Goal: Task Accomplishment & Management: Complete application form

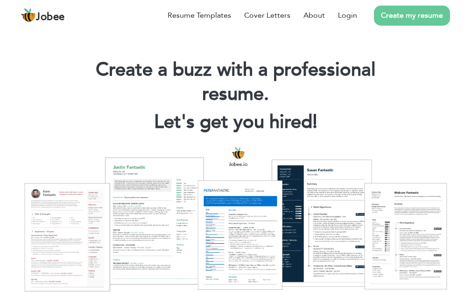
click at [398, 13] on link "Create my resume" at bounding box center [412, 16] width 76 height 20
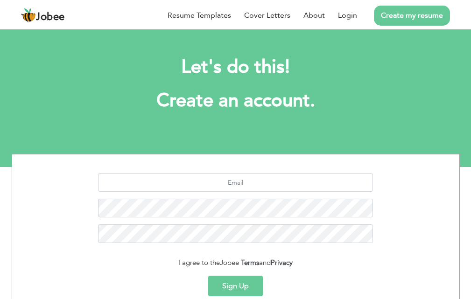
scroll to position [88, 0]
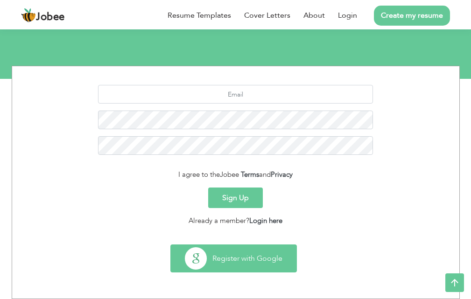
click at [274, 262] on button "Register with Google" at bounding box center [234, 258] width 126 height 27
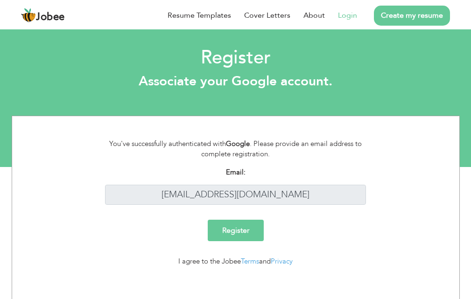
click at [246, 228] on input "Register" at bounding box center [236, 230] width 56 height 21
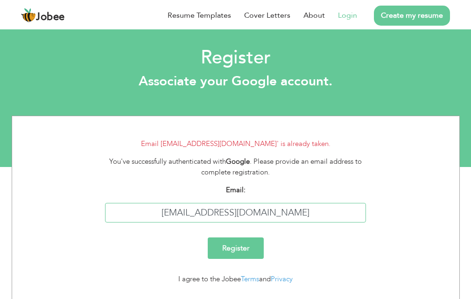
drag, startPoint x: 212, startPoint y: 215, endPoint x: 141, endPoint y: 215, distance: 70.5
click at [141, 215] on input "faheemjutt1280@gmail.com" at bounding box center [235, 213] width 261 height 20
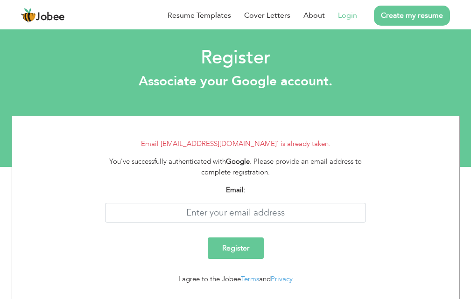
click at [344, 16] on link "Login" at bounding box center [347, 15] width 19 height 11
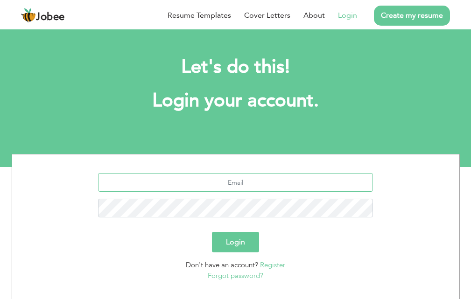
click at [237, 177] on input "text" at bounding box center [235, 182] width 275 height 19
type input "faheemjutt1280@gmail.com"
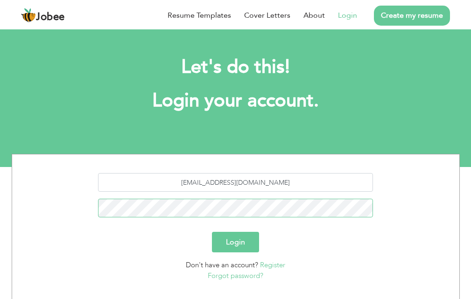
click at [212, 232] on button "Login" at bounding box center [235, 242] width 47 height 21
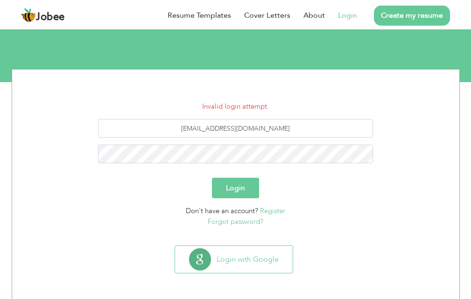
scroll to position [86, 0]
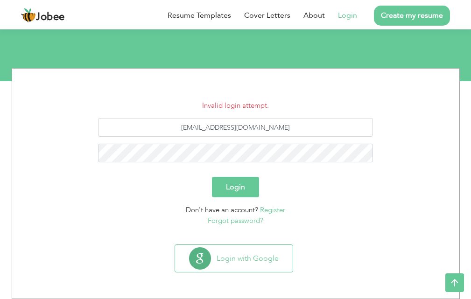
click at [276, 212] on link "Register" at bounding box center [272, 209] width 25 height 9
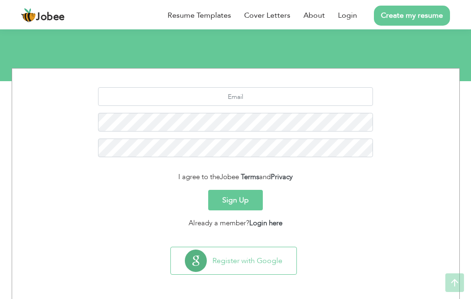
scroll to position [88, 0]
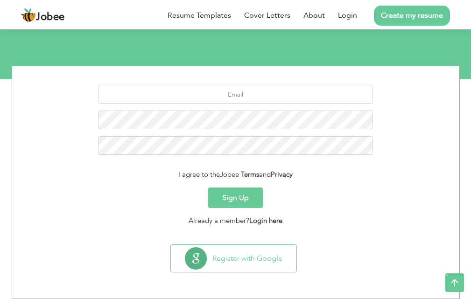
click at [250, 200] on button "Sign Up" at bounding box center [235, 198] width 55 height 21
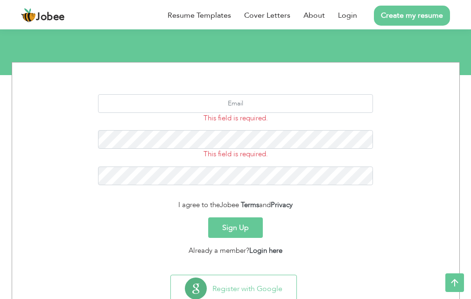
scroll to position [76, 0]
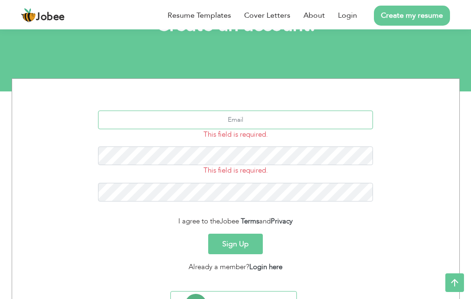
click at [242, 121] on input "text" at bounding box center [235, 120] width 275 height 19
type input "f"
type input "[EMAIL_ADDRESS][DOMAIN_NAME]"
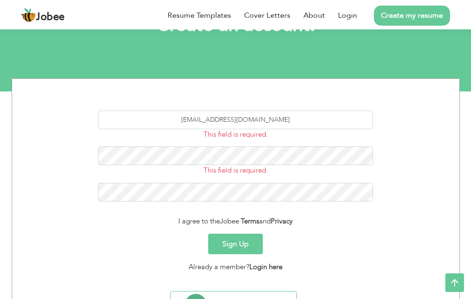
click at [250, 247] on button "Sign Up" at bounding box center [235, 244] width 55 height 21
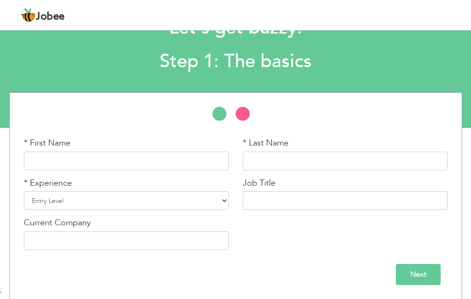
scroll to position [40, 0]
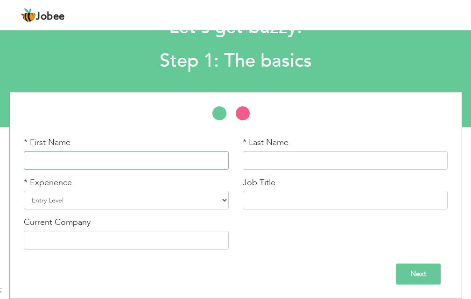
click at [135, 159] on input "text" at bounding box center [126, 160] width 205 height 19
type input "MUHAMMAD TALHA"
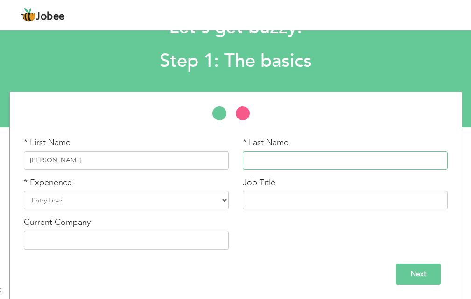
click at [272, 162] on input "text" at bounding box center [345, 160] width 205 height 19
type input "ZULFIQAR"
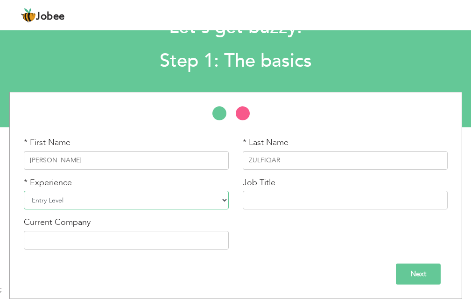
click at [115, 204] on select "Entry Level Less than 1 Year 1 Year 2 Years 3 Years 4 Years 5 Years 6 Years 7 Y…" at bounding box center [126, 200] width 205 height 19
click at [246, 223] on div "* First Name MUHAMMAD TALHA * Last Name ZULFIQAR * Experience Entry Level Less …" at bounding box center [236, 197] width 438 height 120
click at [112, 244] on input "text" at bounding box center [126, 240] width 205 height 19
click at [102, 197] on select "Entry Level Less than 1 Year 1 Year 2 Years 3 Years 4 Years 5 Years 6 Years 7 Y…" at bounding box center [126, 200] width 205 height 19
drag, startPoint x: 302, startPoint y: 242, endPoint x: 288, endPoint y: 242, distance: 13.6
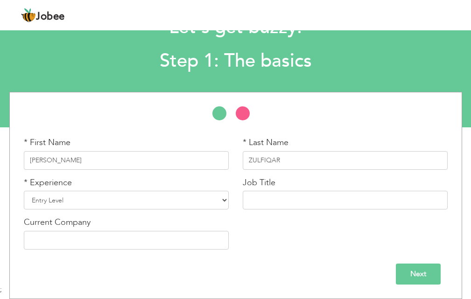
click at [302, 243] on div "* First Name MUHAMMAD TALHA * Last Name ZULFIQAR * Experience Entry Level Less …" at bounding box center [236, 197] width 438 height 120
click at [149, 170] on div "* First Name MUHAMMAD TALHA" at bounding box center [126, 157] width 219 height 40
click at [100, 200] on select "Entry Level Less than 1 Year 1 Year 2 Years 3 Years 4 Years 5 Years 6 Years 7 Y…" at bounding box center [126, 200] width 205 height 19
click at [100, 206] on select "Entry Level Less than 1 Year 1 Year 2 Years 3 Years 4 Years 5 Years 6 Years 7 Y…" at bounding box center [126, 200] width 205 height 19
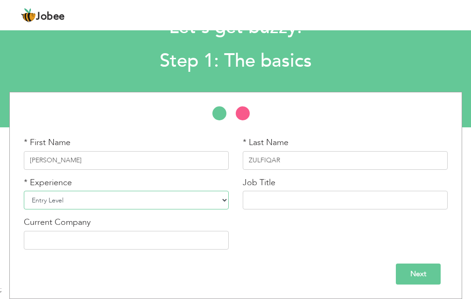
select select "6"
click at [24, 191] on select "Entry Level Less than 1 Year 1 Year 2 Years 3 Years 4 Years 5 Years 6 Years 7 Y…" at bounding box center [126, 200] width 205 height 19
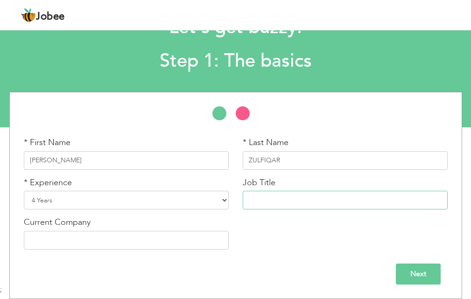
click at [257, 204] on input "text" at bounding box center [345, 200] width 205 height 19
paste input "HR – Specialist At Stepsahaed Private LTD."
click at [317, 202] on input "HR – Specialist At Stepsahaed Private LTD." at bounding box center [345, 200] width 205 height 19
click at [375, 198] on input "HR – Specialist At Stepsahaed Private LTD." at bounding box center [345, 200] width 205 height 19
type input "HR – Specialist"
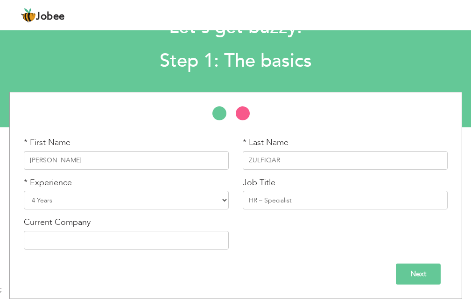
click at [346, 257] on div "Next" at bounding box center [236, 271] width 438 height 28
click at [127, 247] on input "text" at bounding box center [126, 240] width 205 height 19
type input "S"
type input "s"
type input "STEPS AHEAD PRIVATE LIMITED"
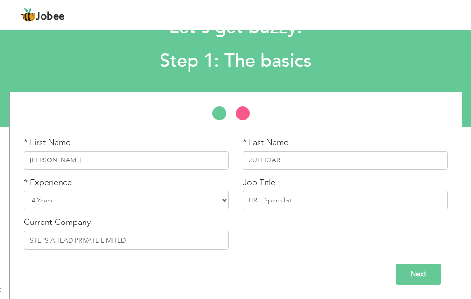
click at [142, 263] on div "Next" at bounding box center [236, 271] width 438 height 28
click at [408, 275] on input "Next" at bounding box center [418, 274] width 45 height 21
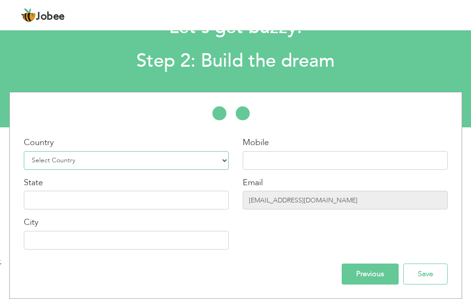
click at [56, 160] on select "Select Country Afghanistan Albania Algeria American Samoa Andorra Angola Anguil…" at bounding box center [126, 160] width 205 height 19
select select "166"
click at [24, 151] on select "Select Country Afghanistan Albania Algeria American Samoa Andorra Angola Anguil…" at bounding box center [126, 160] width 205 height 19
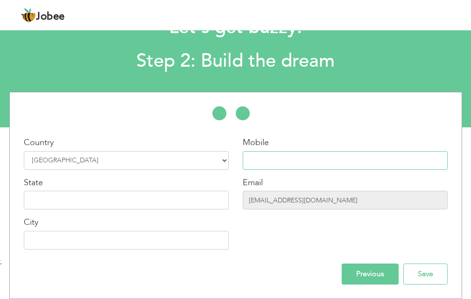
click at [256, 161] on input "text" at bounding box center [345, 160] width 205 height 19
type input "03020677299"
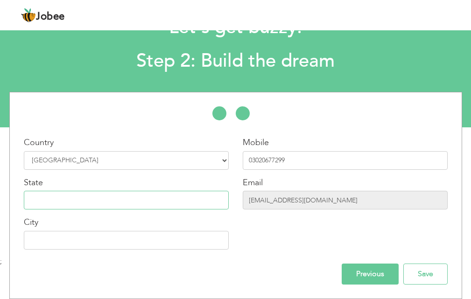
click at [70, 208] on input "text" at bounding box center [126, 200] width 205 height 19
type input "[GEOGRAPHIC_DATA]"
drag, startPoint x: 333, startPoint y: 200, endPoint x: 239, endPoint y: 199, distance: 93.9
click at [239, 199] on div "Mobile 03020677299 Email tatlafaheem74@gmail.com" at bounding box center [345, 197] width 219 height 120
click at [341, 200] on input "tatlafaheem74@gmail.com" at bounding box center [345, 200] width 205 height 19
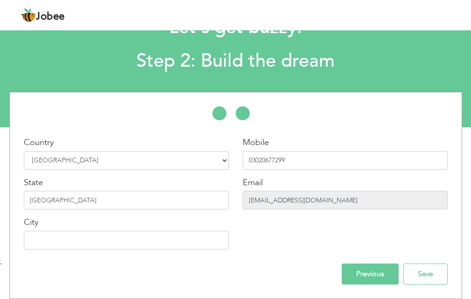
click at [331, 200] on input "tatlafaheem74@gmail.com" at bounding box center [345, 200] width 205 height 19
drag, startPoint x: 329, startPoint y: 201, endPoint x: 241, endPoint y: 206, distance: 88.0
click at [241, 206] on div "Mobile 03020677299 Email tatlafaheem74@gmail.com" at bounding box center [345, 197] width 219 height 120
click at [294, 225] on div "Mobile 03020677299 Email tatlafaheem74@gmail.com" at bounding box center [345, 197] width 219 height 120
click at [262, 203] on input "tatlafaheem74@gmail.com" at bounding box center [345, 200] width 205 height 19
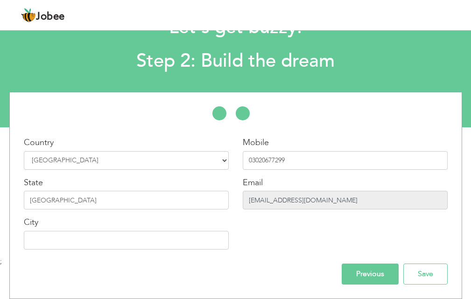
click at [262, 203] on input "tatlafaheem74@gmail.com" at bounding box center [345, 200] width 205 height 19
click at [72, 246] on input "text" at bounding box center [126, 240] width 205 height 19
type input "FAISALABAD"
click at [181, 213] on div "Country Select Country Afghanistan Albania Algeria American Samoa Andorra Angol…" at bounding box center [126, 197] width 219 height 120
click at [303, 199] on input "tatlafaheem74@gmail.com" at bounding box center [345, 200] width 205 height 19
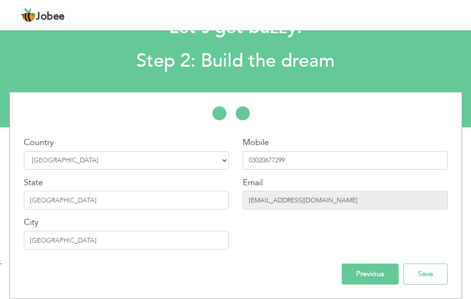
click at [330, 203] on input "tatlafaheem74@gmail.com" at bounding box center [345, 200] width 205 height 19
click at [329, 202] on input "tatlafaheem74@gmail.com" at bounding box center [345, 200] width 205 height 19
drag, startPoint x: 326, startPoint y: 202, endPoint x: 245, endPoint y: 204, distance: 81.3
click at [245, 204] on input "tatlafaheem74@gmail.com" at bounding box center [345, 200] width 205 height 19
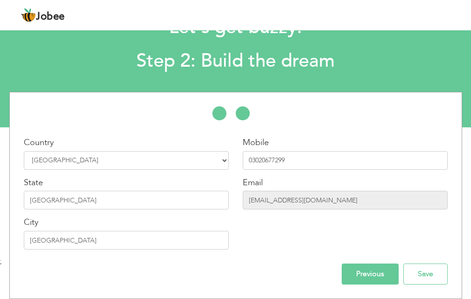
click at [322, 219] on div "Mobile 03020677299 Email tatlafaheem74@gmail.com" at bounding box center [345, 197] width 219 height 120
click at [301, 201] on input "tatlafaheem74@gmail.com" at bounding box center [345, 200] width 205 height 19
click at [347, 204] on input "tatlafaheem74@gmail.com" at bounding box center [345, 200] width 205 height 19
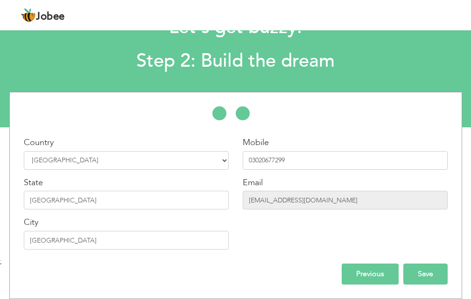
click at [424, 272] on input "Save" at bounding box center [426, 274] width 44 height 21
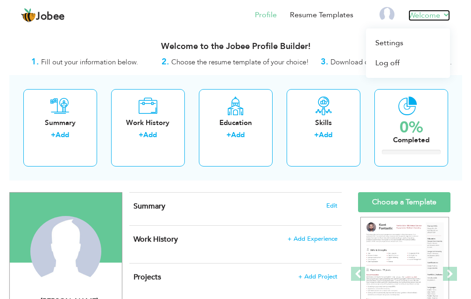
click at [445, 17] on link "Welcome" at bounding box center [430, 15] width 42 height 11
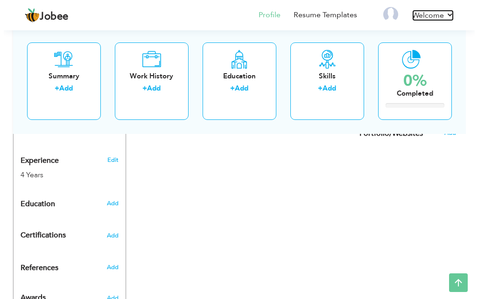
scroll to position [374, 0]
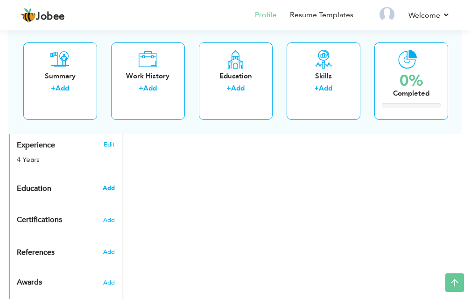
click at [106, 192] on span "Add" at bounding box center [109, 188] width 12 height 8
radio input "true"
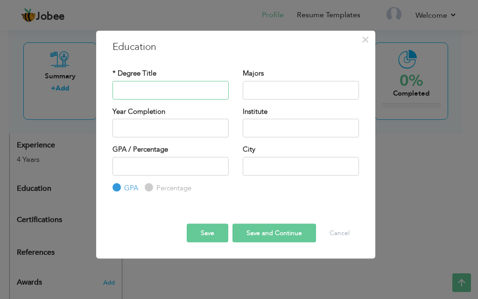
click at [169, 92] on input "text" at bounding box center [171, 90] width 116 height 19
type input "BBA"
click at [265, 85] on input "text" at bounding box center [301, 90] width 116 height 19
paste input "Bachelor of Business Administration"
type input "Bachelor of Business Administration"
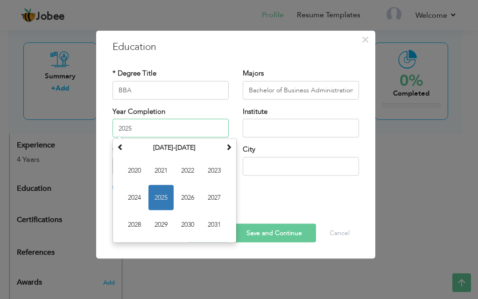
click at [152, 127] on input "2025" at bounding box center [171, 128] width 116 height 19
click at [190, 197] on span "2026" at bounding box center [187, 197] width 25 height 25
type input "2026"
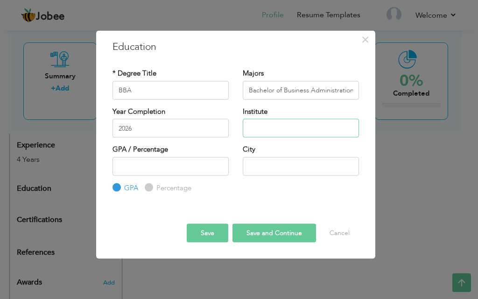
click at [260, 126] on input "text" at bounding box center [301, 128] width 116 height 19
drag, startPoint x: 323, startPoint y: 127, endPoint x: 239, endPoint y: 128, distance: 83.6
click at [239, 128] on div "Institute GOMAL UNIVERSITY" at bounding box center [301, 125] width 130 height 38
paste input "omal University"
drag, startPoint x: 283, startPoint y: 132, endPoint x: 227, endPoint y: 130, distance: 56.1
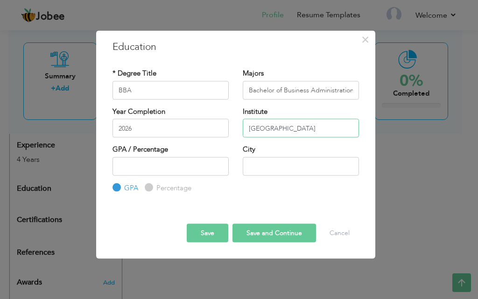
click at [227, 130] on div "Year Completion 2026 Institute Gomal University" at bounding box center [236, 125] width 261 height 38
type input "GOMAL UNIVERSITY"
click at [150, 177] on div "GPA Percentage" at bounding box center [171, 175] width 116 height 36
click at [152, 171] on input "number" at bounding box center [171, 166] width 116 height 19
click at [149, 170] on input "number" at bounding box center [171, 166] width 116 height 19
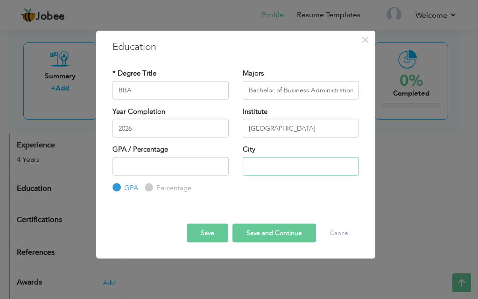
click at [255, 167] on input "text" at bounding box center [301, 166] width 116 height 19
type input "FAISALABAD"
click at [274, 232] on button "Save and Continue" at bounding box center [275, 233] width 84 height 19
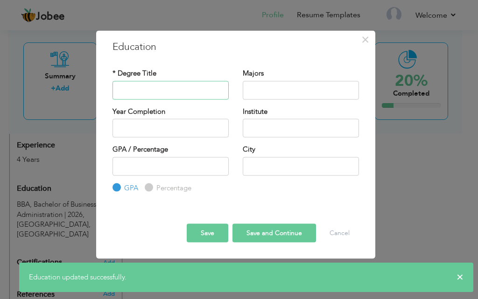
click at [154, 92] on input "text" at bounding box center [171, 90] width 116 height 19
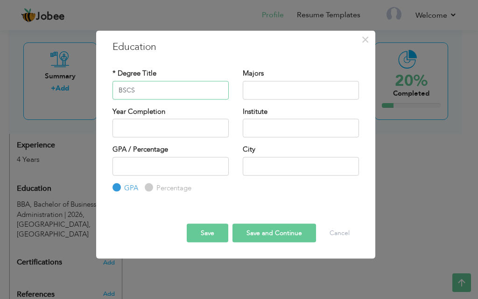
type input "BSCS"
click at [253, 93] on input "text" at bounding box center [301, 90] width 116 height 19
paste input "Bachelor of Science in Computer Science,"
type input "Bachelor of Science in Computer Science,"
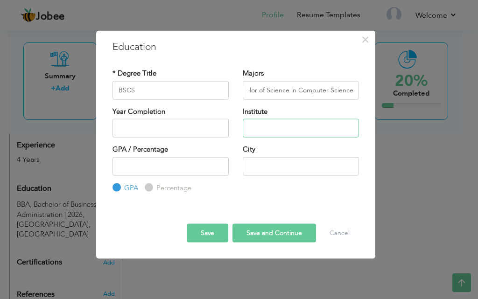
click at [256, 127] on input "text" at bounding box center [301, 128] width 116 height 19
drag, startPoint x: 354, startPoint y: 90, endPoint x: 297, endPoint y: 92, distance: 57.0
click at [297, 92] on input "Bachelor of Science in Computer Science," at bounding box center [301, 90] width 116 height 19
click at [262, 130] on input "text" at bounding box center [301, 128] width 116 height 19
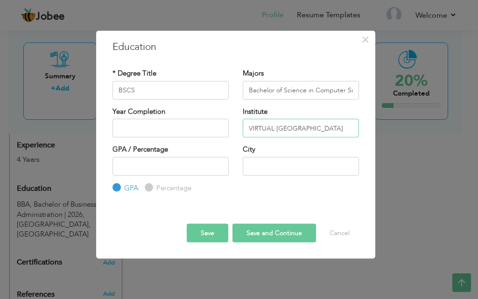
scroll to position [0, 1]
type input "VIRTUAL UNIVERSITY OF PAKISTAN"
click at [127, 130] on input "text" at bounding box center [171, 128] width 116 height 19
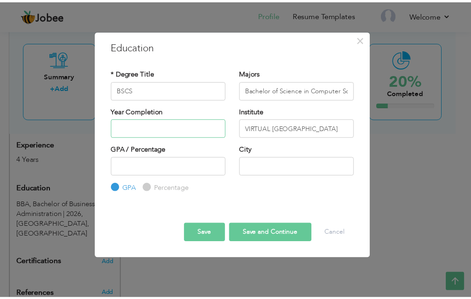
scroll to position [0, 0]
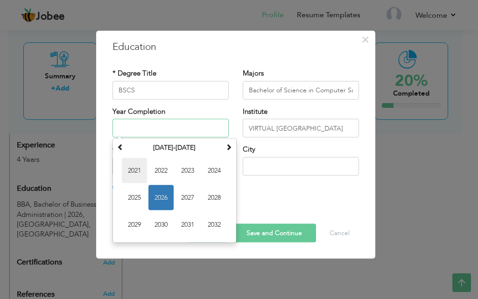
click at [139, 170] on span "2021" at bounding box center [134, 170] width 25 height 25
type input "2021"
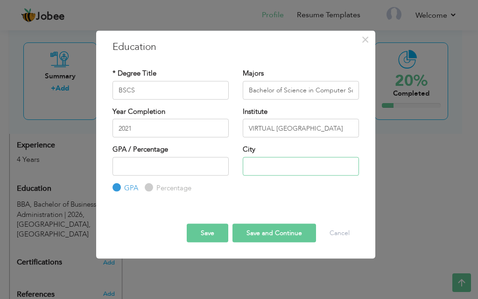
click at [252, 162] on input "text" at bounding box center [301, 166] width 116 height 19
type input "[GEOGRAPHIC_DATA]"
click at [284, 231] on button "Save and Continue" at bounding box center [275, 233] width 84 height 19
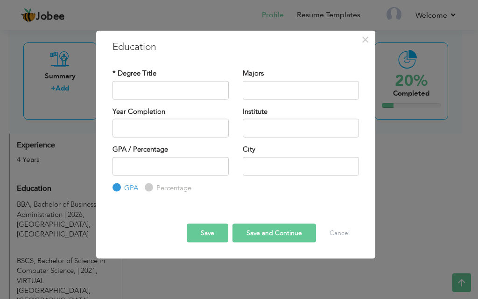
click at [145, 75] on label "* Degree Title" at bounding box center [135, 74] width 44 height 10
click at [148, 92] on input "text" at bounding box center [171, 90] width 116 height 19
type input "INTERMEDIATE"
drag, startPoint x: 208, startPoint y: 135, endPoint x: 190, endPoint y: 129, distance: 19.2
click at [208, 136] on input "text" at bounding box center [171, 128] width 116 height 19
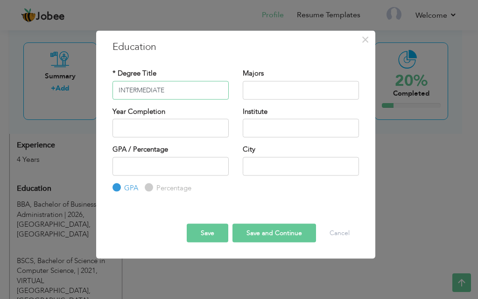
click at [177, 86] on input "INTERMEDIATE" at bounding box center [171, 90] width 116 height 19
drag, startPoint x: 170, startPoint y: 89, endPoint x: 97, endPoint y: 89, distance: 73.3
click at [97, 89] on div "× Education * Degree Title INTERMEDIATE Majors Year Completion Institute GPA Pe…" at bounding box center [235, 144] width 279 height 229
click at [249, 91] on input "text" at bounding box center [301, 90] width 116 height 19
click at [167, 129] on input "text" at bounding box center [171, 128] width 116 height 19
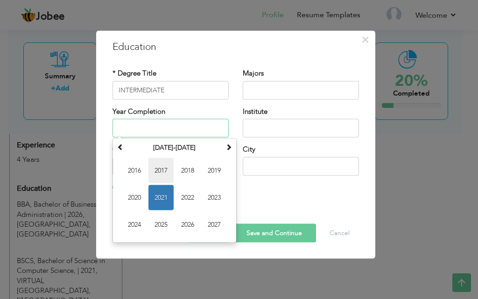
click at [156, 169] on span "2017" at bounding box center [161, 170] width 25 height 25
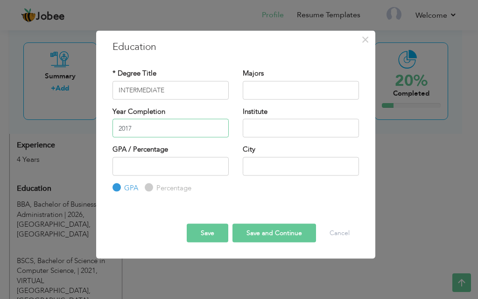
click at [141, 129] on input "2017" at bounding box center [171, 128] width 116 height 19
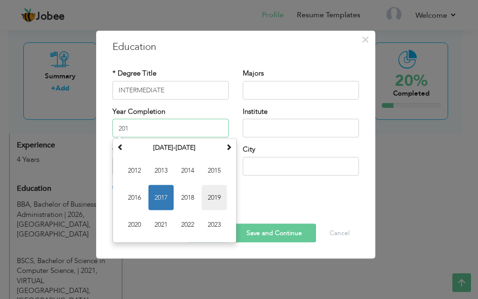
click at [218, 198] on span "2019" at bounding box center [214, 197] width 25 height 25
type input "2019"
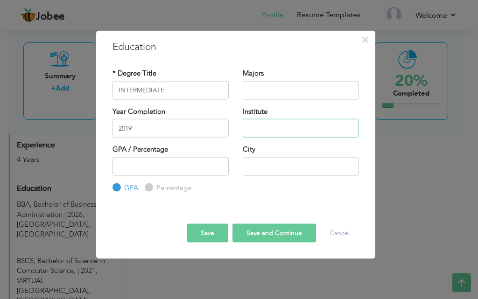
click at [265, 123] on input "text" at bounding box center [301, 128] width 116 height 19
type input "BISE FAISALABAD BOARD"
click at [255, 168] on input "text" at bounding box center [301, 166] width 116 height 19
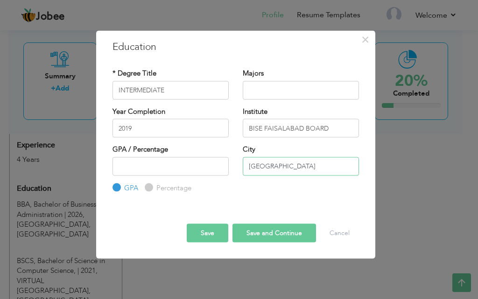
type input "FAISALABAD"
click at [177, 96] on input "INTERMEDIATE" at bounding box center [171, 90] width 116 height 19
click at [261, 86] on input "text" at bounding box center [301, 90] width 116 height 19
click at [260, 86] on input "text" at bounding box center [301, 90] width 116 height 19
click at [259, 86] on input "text" at bounding box center [301, 90] width 116 height 19
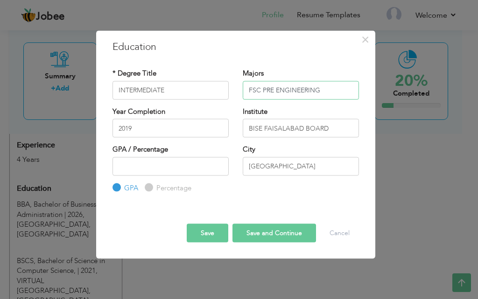
type input "FSC PRE ENGINEERING"
click at [272, 231] on button "Save and Continue" at bounding box center [275, 233] width 84 height 19
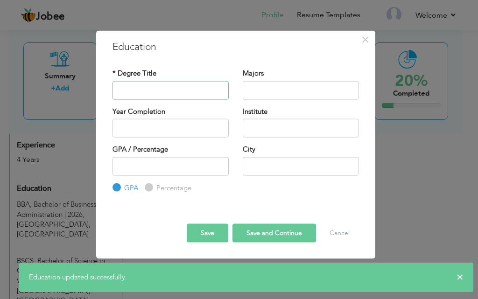
click at [149, 96] on input "text" at bounding box center [171, 90] width 116 height 19
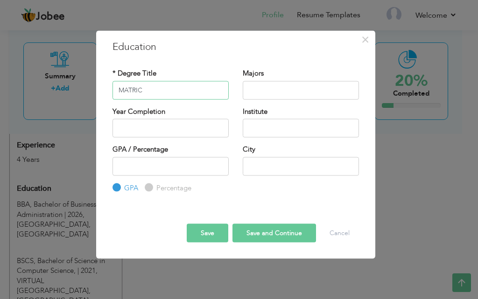
type input "MATRIC"
click at [255, 94] on input "text" at bounding box center [301, 90] width 116 height 19
type input "SCIENCE"
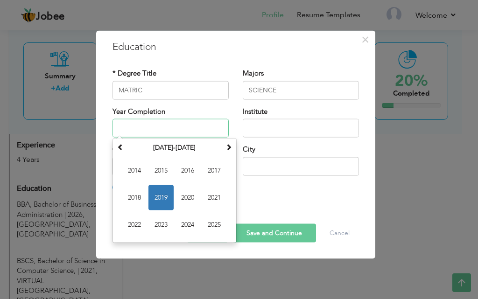
click at [131, 128] on input "text" at bounding box center [171, 128] width 116 height 19
click at [209, 173] on span "2017" at bounding box center [214, 170] width 25 height 25
type input "2017"
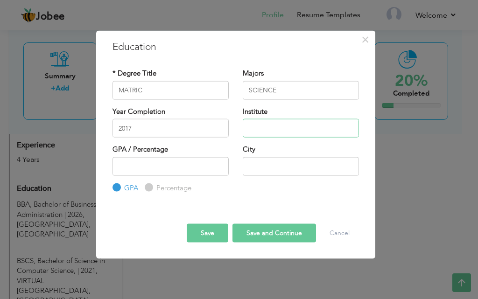
click at [262, 131] on input "text" at bounding box center [301, 128] width 116 height 19
click at [262, 128] on input "BISA FAISALBAD" at bounding box center [301, 128] width 116 height 19
click at [318, 130] on input "BISE FAISALBAD" at bounding box center [301, 128] width 116 height 19
type input "BISE FAISALABAD BOARD"
click at [154, 163] on input "number" at bounding box center [171, 166] width 116 height 19
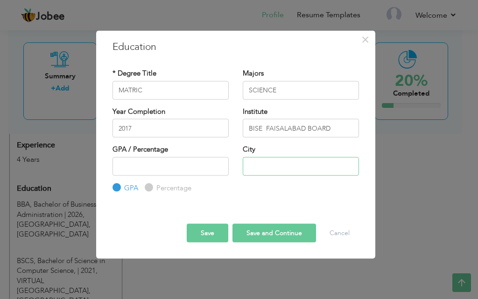
click at [257, 168] on input "text" at bounding box center [301, 166] width 116 height 19
type input "F"
type input "P"
type input "FAISALABAD"
click at [266, 233] on button "Save and Continue" at bounding box center [275, 233] width 84 height 19
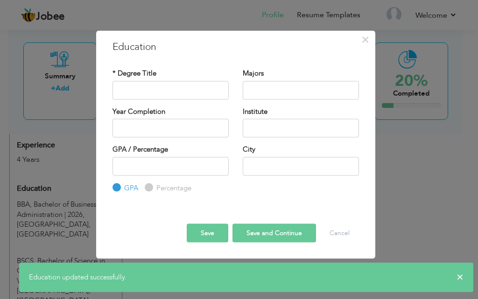
click at [294, 235] on button "Save and Continue" at bounding box center [275, 233] width 84 height 19
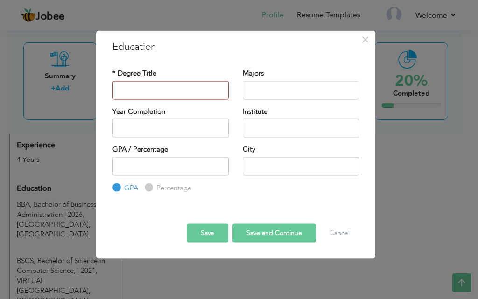
click at [211, 234] on button "Save" at bounding box center [208, 233] width 42 height 19
click at [333, 237] on button "Cancel" at bounding box center [339, 233] width 39 height 19
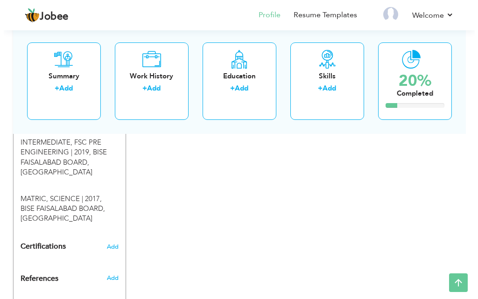
scroll to position [610, 0]
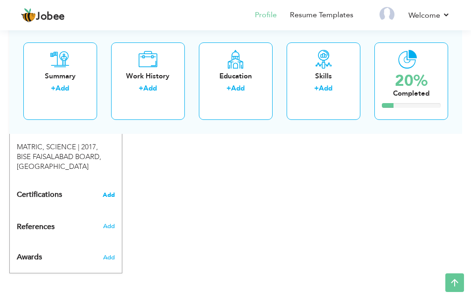
click at [109, 198] on span "Add" at bounding box center [109, 195] width 12 height 7
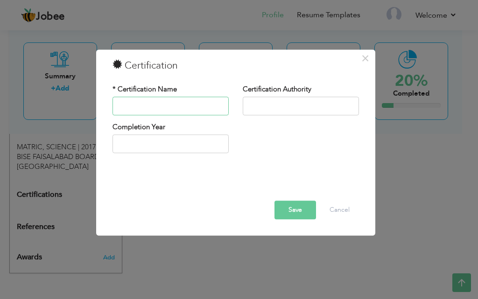
click at [160, 106] on input "text" at bounding box center [171, 106] width 116 height 19
paste input "Self-Learning from Internet"
type input "Self-Learning from Internet"
click at [275, 108] on input "text" at bounding box center [301, 106] width 116 height 19
paste input "Course ( Python Artificial Intelligence )"
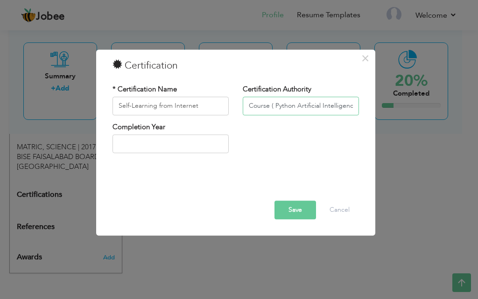
scroll to position [0, 6]
type input "Course ( Python Artificial Intelligence )"
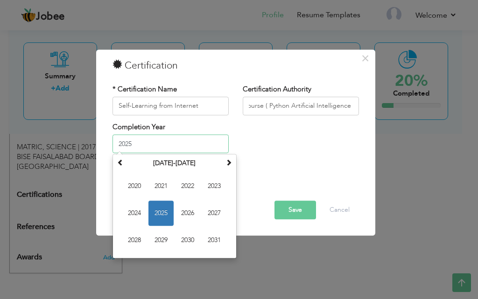
click at [159, 143] on input "2025" at bounding box center [171, 144] width 116 height 19
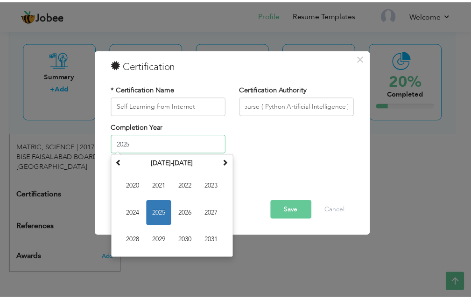
scroll to position [0, 0]
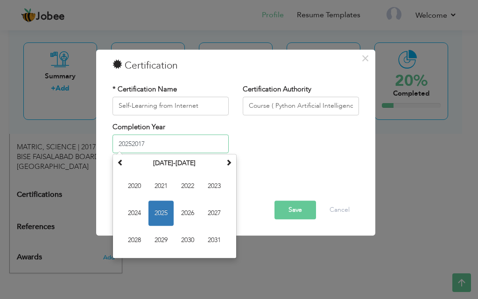
click at [113, 163] on div "September 2025 Su Mo Tu We Th Fr Sa 31 1 2 3 4 5 6 7 8 9 10 11 12 13 14 15 16 1…" at bounding box center [175, 207] width 124 height 105
click at [120, 163] on span at bounding box center [120, 163] width 7 height 7
click at [216, 214] on span "2017" at bounding box center [214, 213] width 25 height 25
type input "2017"
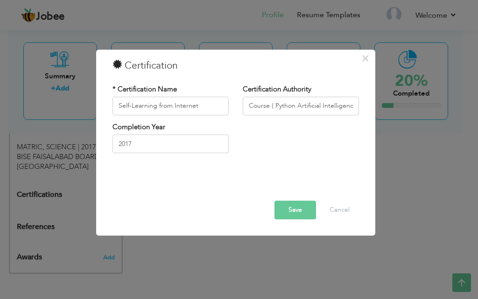
click at [297, 209] on button "Save" at bounding box center [296, 210] width 42 height 19
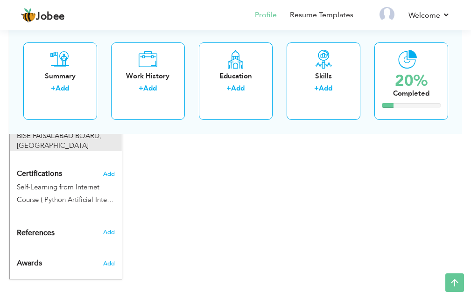
scroll to position [637, 0]
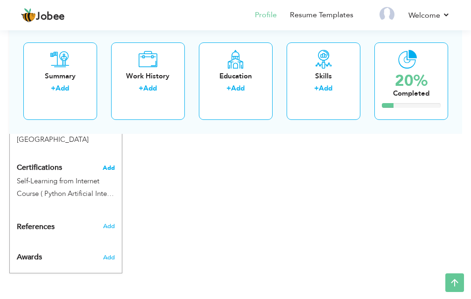
click at [109, 168] on span "Add" at bounding box center [109, 168] width 12 height 7
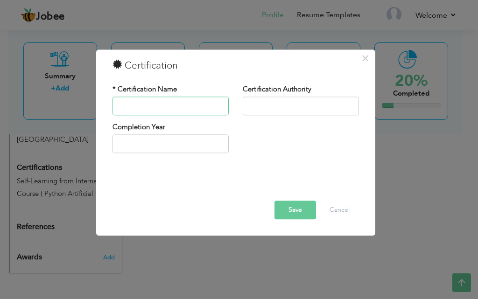
click at [160, 103] on input "text" at bounding box center [171, 106] width 116 height 19
paste input "Self-Learning from Internet"
type input "Self-Learning from Internet"
click at [272, 106] on input "text" at bounding box center [301, 106] width 116 height 19
paste input "Course (Digital Marketing)"
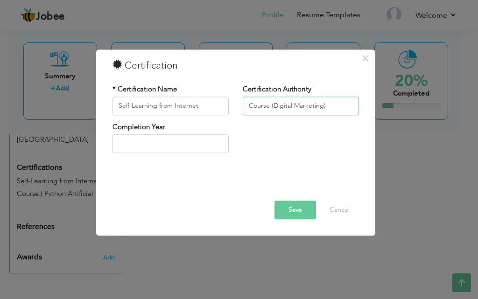
type input "Course (Digital Marketing)"
click at [155, 135] on input "text" at bounding box center [171, 144] width 116 height 19
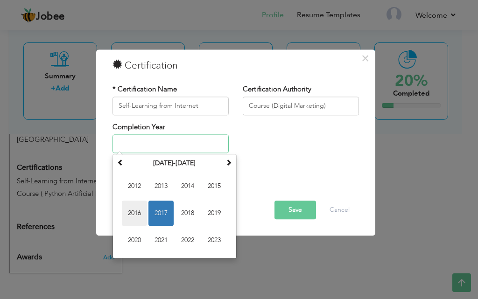
click at [139, 211] on span "2016" at bounding box center [134, 213] width 25 height 25
type input "2016"
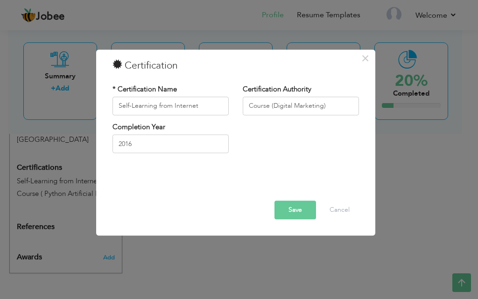
click at [302, 209] on button "Save" at bounding box center [296, 210] width 42 height 19
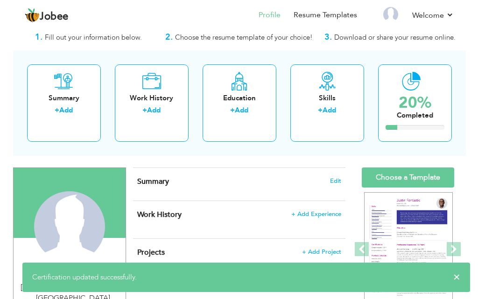
scroll to position [0, 0]
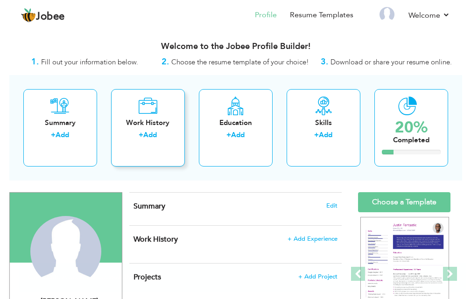
click at [151, 136] on link "Add" at bounding box center [150, 134] width 14 height 9
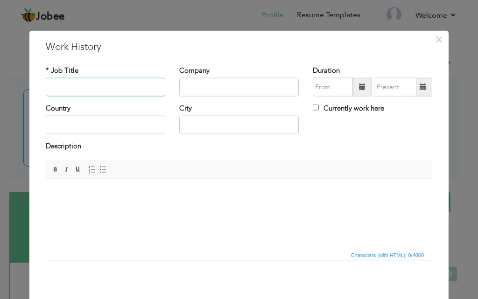
paste input "HR – Specialist"
type input "HR – Specialist"
click at [192, 88] on input "text" at bounding box center [239, 87] width 120 height 19
type input "STEPS AHEAD PRIVATE LTD"
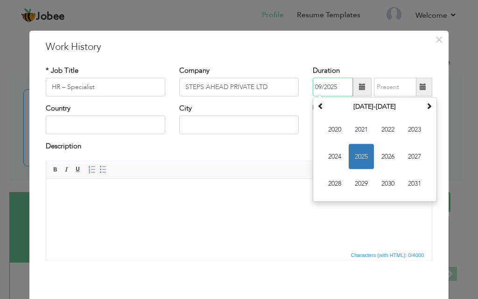
click at [335, 86] on input "09/2025" at bounding box center [333, 87] width 40 height 19
click at [332, 86] on input "09/2025" at bounding box center [333, 87] width 40 height 19
click at [412, 132] on span "2023" at bounding box center [414, 129] width 25 height 25
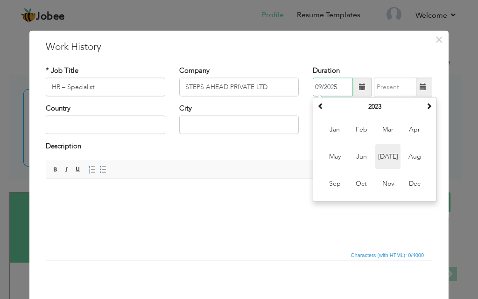
click at [386, 157] on span "Jul" at bounding box center [387, 156] width 25 height 25
click at [331, 91] on input "07/2023" at bounding box center [333, 87] width 40 height 19
click at [359, 155] on span "Jun" at bounding box center [361, 156] width 25 height 25
type input "06/2023"
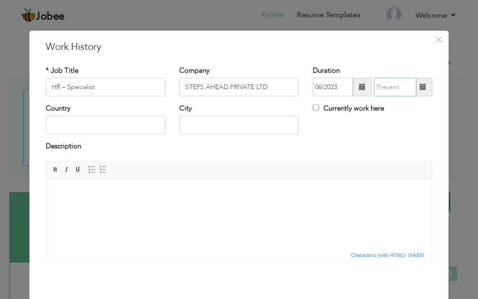
type input "09/2025"
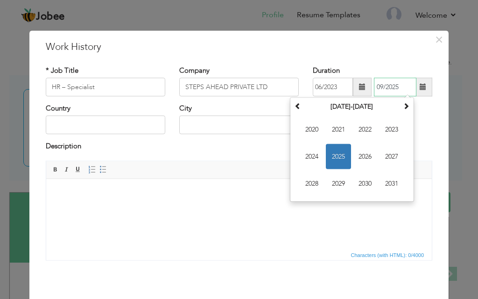
click at [380, 87] on input "09/2025" at bounding box center [395, 87] width 42 height 19
click at [332, 108] on th "2020-2031" at bounding box center [352, 107] width 97 height 14
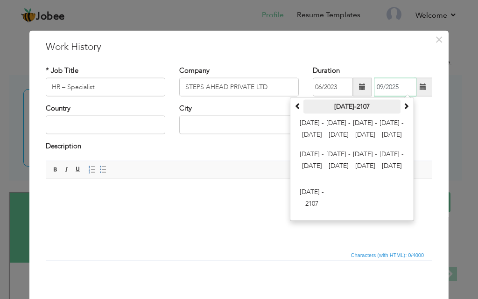
click at [310, 108] on th "2000-2107" at bounding box center [352, 107] width 97 height 14
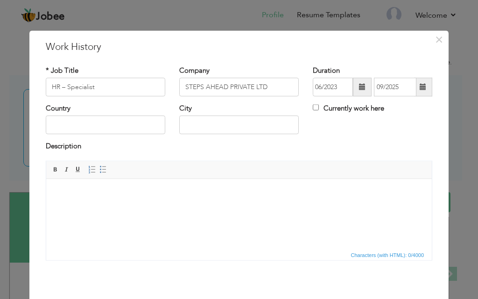
click at [397, 48] on h3 "Work History" at bounding box center [239, 47] width 387 height 14
click at [313, 110] on input "Currently work here" at bounding box center [316, 108] width 6 height 6
checkbox input "true"
click at [73, 127] on input "text" at bounding box center [106, 125] width 120 height 19
type input "[GEOGRAPHIC_DATA]"
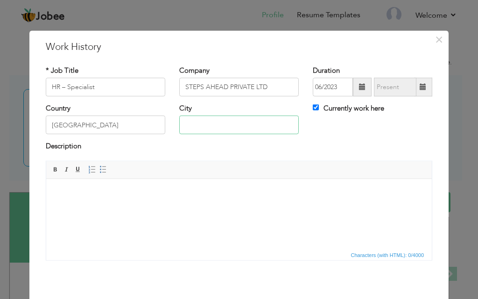
click at [215, 129] on input "text" at bounding box center [239, 125] width 120 height 19
type input "[GEOGRAPHIC_DATA]"
click at [261, 170] on span "Editor toolbars Basic Styles Bold Italic Underline Paragraph Insert/Remove Numb…" at bounding box center [239, 170] width 386 height 18
click at [137, 204] on html at bounding box center [239, 193] width 386 height 28
click at [107, 207] on html at bounding box center [239, 193] width 386 height 28
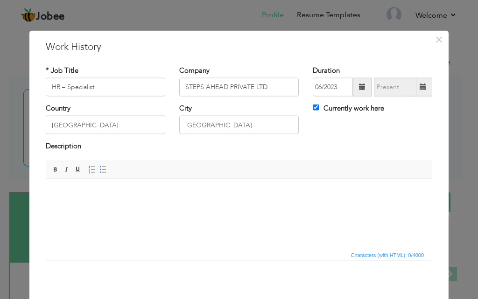
click at [79, 207] on html at bounding box center [239, 193] width 386 height 28
click at [99, 170] on span at bounding box center [102, 169] width 7 height 7
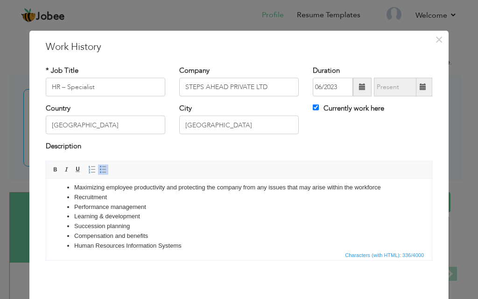
scroll to position [15, 0]
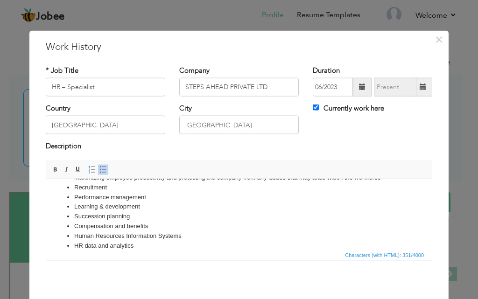
click at [182, 238] on li "Human Resources Information Systems" at bounding box center [239, 236] width 330 height 10
click at [156, 251] on span "Characters (with HTML): 351/4000" at bounding box center [239, 254] width 386 height 11
click at [148, 244] on li "HR data and analytics" at bounding box center [239, 246] width 330 height 10
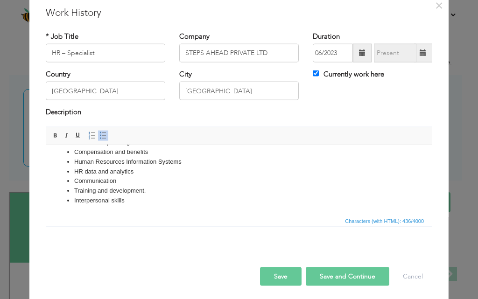
scroll to position [37, 0]
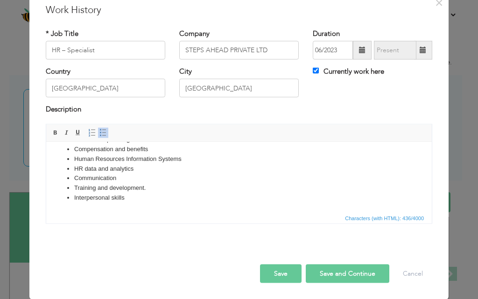
click at [326, 272] on button "Save and Continue" at bounding box center [348, 273] width 84 height 19
checkbox input "false"
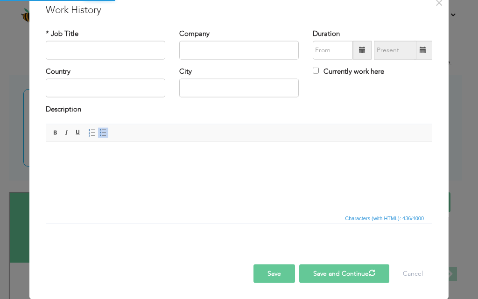
scroll to position [0, 0]
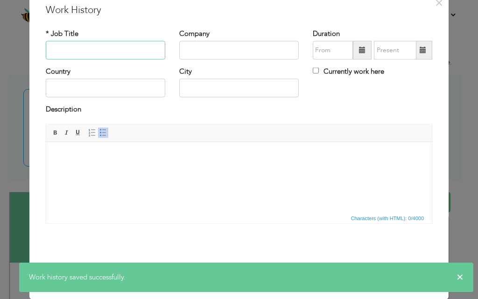
click at [99, 48] on input "text" at bounding box center [106, 50] width 120 height 19
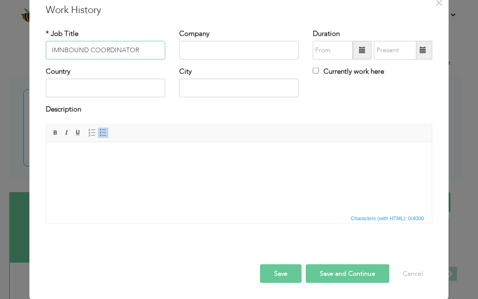
type input "IMNBOUND COORDINATOR"
click at [180, 53] on input "text" at bounding box center [239, 50] width 120 height 19
type input "BAZAAR TECHNOLOGY PVT LTD"
click at [319, 51] on input "text" at bounding box center [333, 50] width 40 height 19
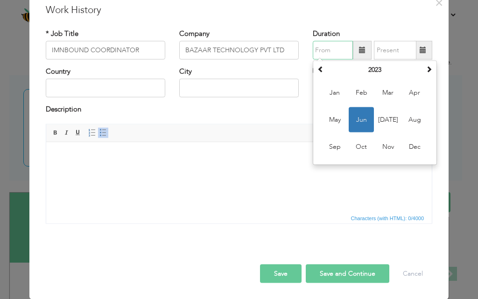
click at [319, 51] on input "text" at bounding box center [333, 50] width 40 height 19
click at [319, 69] on span at bounding box center [321, 69] width 7 height 7
click at [318, 69] on span at bounding box center [321, 69] width 7 height 7
click at [356, 148] on span "Oct" at bounding box center [361, 147] width 25 height 25
type input "10/2021"
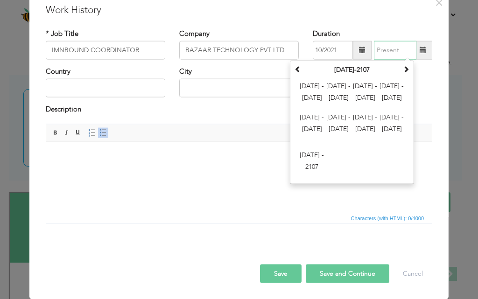
click at [380, 50] on input "text" at bounding box center [395, 50] width 42 height 19
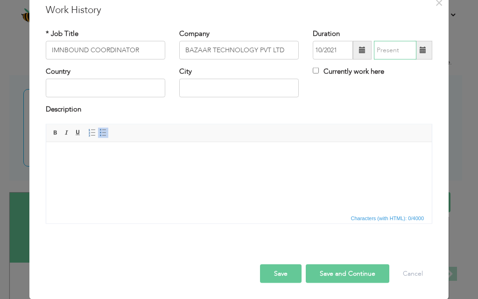
click at [378, 50] on input "text" at bounding box center [395, 50] width 42 height 19
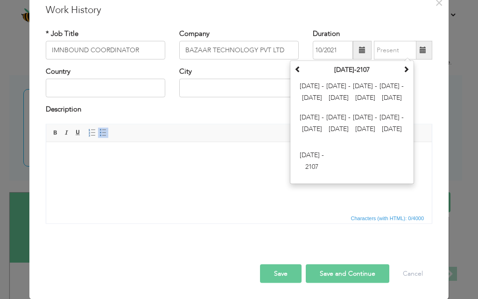
click at [420, 52] on span at bounding box center [423, 50] width 7 height 7
click at [403, 66] on span at bounding box center [406, 69] width 7 height 7
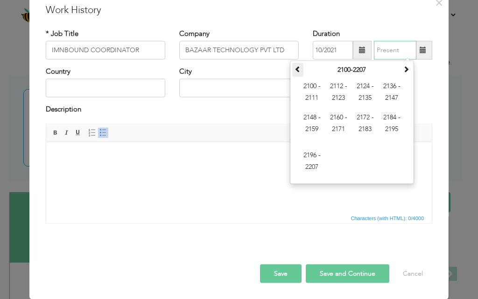
click at [295, 67] on span at bounding box center [298, 69] width 7 height 7
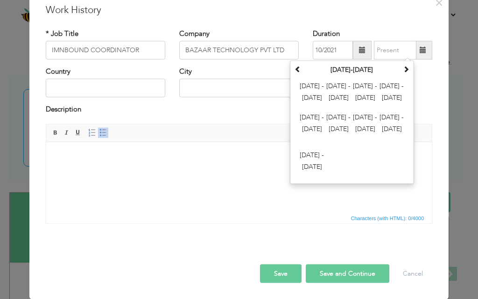
click at [269, 152] on body at bounding box center [239, 156] width 367 height 10
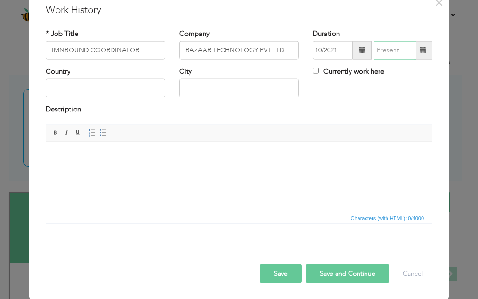
click at [390, 50] on input "text" at bounding box center [395, 50] width 42 height 19
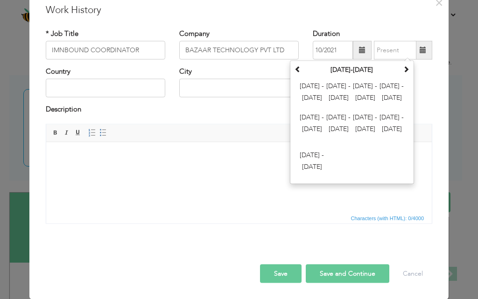
click at [420, 47] on span at bounding box center [423, 50] width 7 height 7
click at [295, 69] on span at bounding box center [298, 69] width 7 height 7
click at [384, 50] on input "text" at bounding box center [395, 50] width 42 height 19
click at [394, 68] on th "1800-1907" at bounding box center [352, 70] width 97 height 14
click at [403, 68] on span at bounding box center [406, 69] width 7 height 7
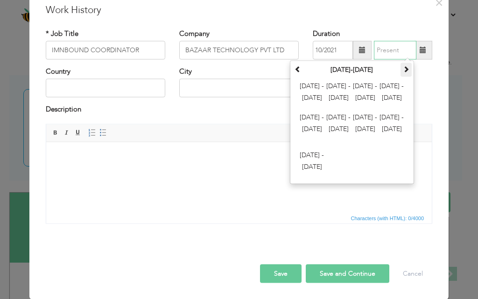
click at [403, 68] on span at bounding box center [406, 69] width 7 height 7
click at [384, 85] on span "2036 - 2047" at bounding box center [391, 92] width 25 height 25
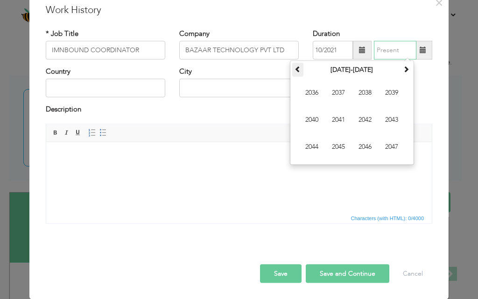
click at [296, 69] on span at bounding box center [298, 69] width 7 height 7
click at [295, 66] on span at bounding box center [298, 69] width 7 height 7
click at [338, 118] on span "2021" at bounding box center [338, 119] width 25 height 25
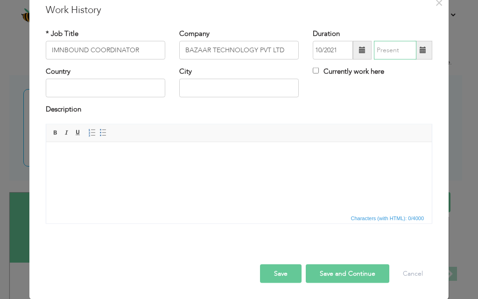
click at [392, 50] on input "text" at bounding box center [395, 50] width 42 height 19
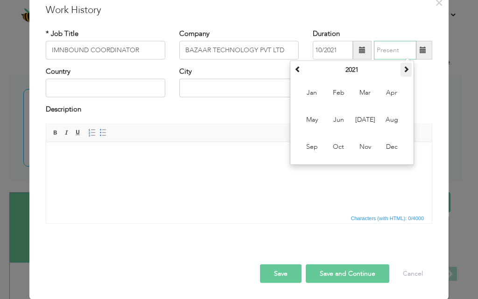
click at [406, 69] on th at bounding box center [406, 70] width 11 height 14
click at [404, 68] on span at bounding box center [406, 69] width 7 height 7
click at [307, 118] on span "May" at bounding box center [311, 119] width 25 height 25
type input "05/2023"
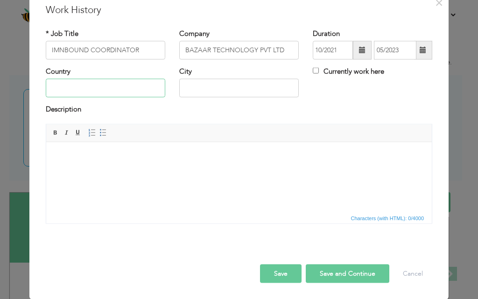
click at [97, 90] on input "text" at bounding box center [106, 88] width 120 height 19
type input "PAKISTAN"
click at [196, 88] on input "text" at bounding box center [239, 88] width 120 height 19
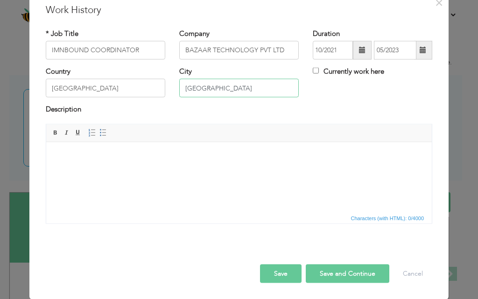
type input "FAISALABAD"
drag, startPoint x: 97, startPoint y: 135, endPoint x: 45, endPoint y: 7, distance: 138.8
click at [99, 135] on span at bounding box center [102, 132] width 7 height 7
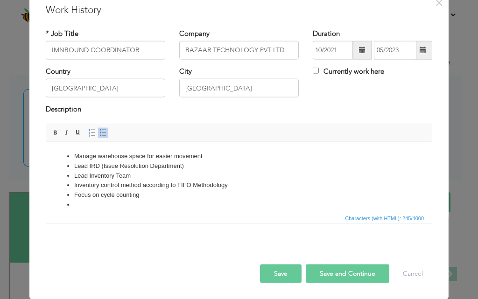
paste body
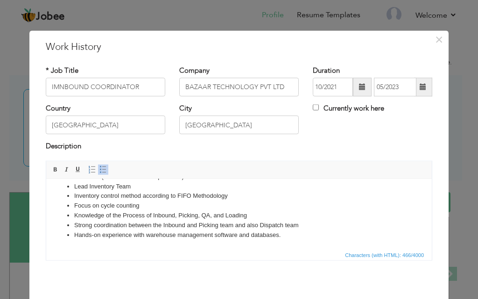
scroll to position [37, 0]
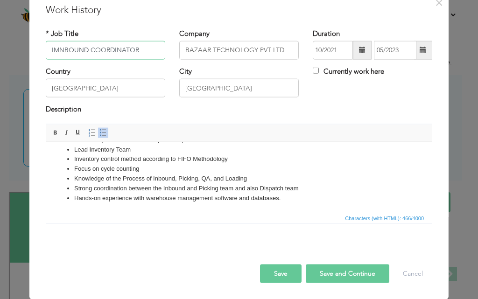
click at [60, 50] on input "IMNBOUND COORDINATOR" at bounding box center [106, 50] width 120 height 19
type input "INBOUND COORDINATOR"
click at [294, 202] on li "Hands-on experience with warehouse management software and databases." at bounding box center [239, 198] width 330 height 10
click at [52, 136] on span at bounding box center [55, 132] width 7 height 7
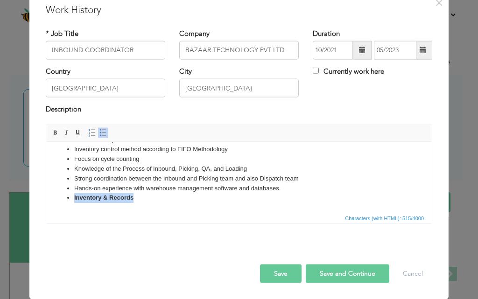
drag, startPoint x: 143, startPoint y: 206, endPoint x: 72, endPoint y: 202, distance: 70.7
click at [72, 204] on html "Manage warehouse space for easier movement Lead IRD (Issue Resolution Departmen…" at bounding box center [239, 159] width 386 height 106
click at [52, 133] on span at bounding box center [55, 132] width 7 height 7
click at [144, 194] on li "Inventory & Records" at bounding box center [239, 198] width 330 height 10
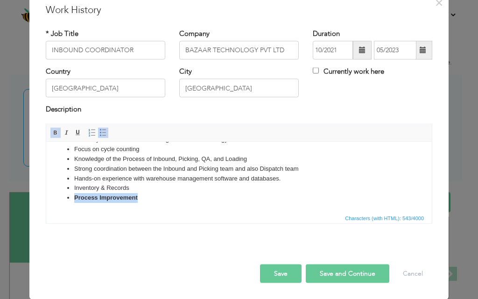
drag, startPoint x: 141, startPoint y: 208, endPoint x: 84, endPoint y: 185, distance: 61.7
click at [76, 205] on html "Manage warehouse space for easier movement Lead IRD (Issue Resolution Departmen…" at bounding box center [239, 154] width 386 height 116
click at [54, 135] on span at bounding box center [55, 132] width 7 height 7
click at [326, 271] on button "Save and Continue" at bounding box center [348, 273] width 84 height 19
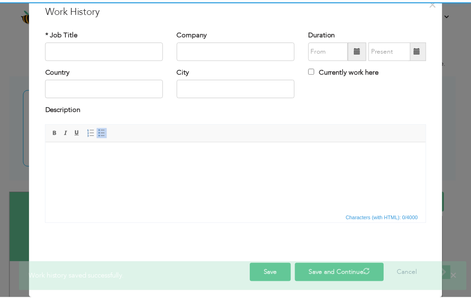
scroll to position [0, 0]
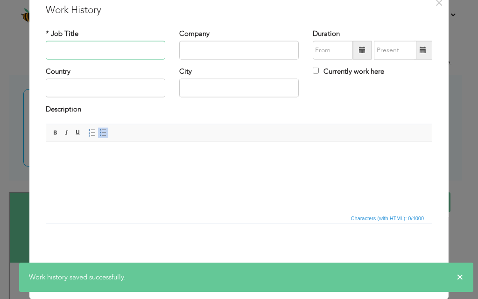
click at [71, 48] on input "text" at bounding box center [106, 50] width 120 height 19
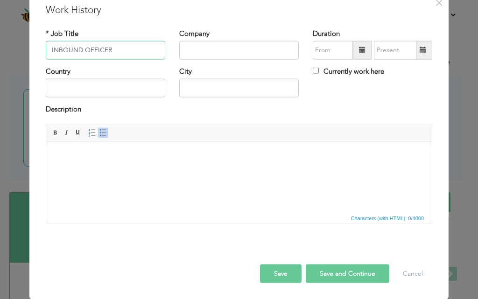
type input "INBOUND OFFICER"
click at [184, 53] on input "text" at bounding box center [239, 50] width 120 height 19
type input "DARAZ.COM.PK"
click at [231, 109] on div "Description" at bounding box center [239, 111] width 387 height 12
click at [103, 129] on span at bounding box center [102, 132] width 7 height 7
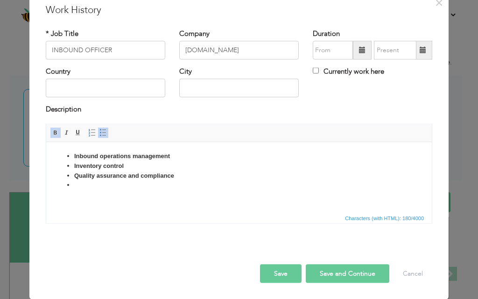
paste body
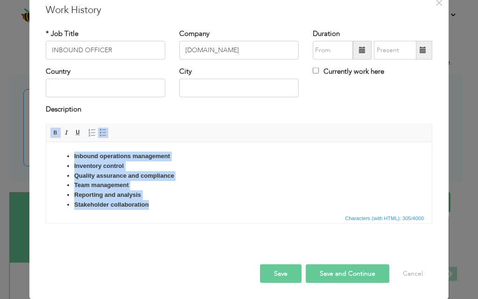
drag, startPoint x: 156, startPoint y: 203, endPoint x: 72, endPoint y: 149, distance: 99.6
click at [72, 149] on html "Inbound operations management Inventory control Quality assurance and complianc…" at bounding box center [239, 180] width 386 height 77
click at [52, 133] on span at bounding box center [55, 132] width 7 height 7
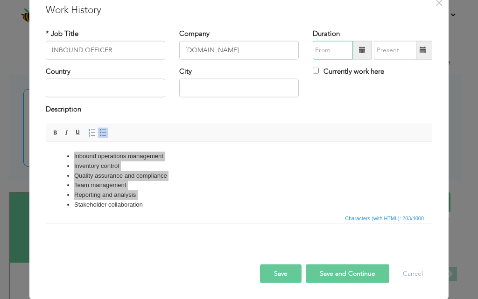
click at [330, 53] on input "text" at bounding box center [333, 50] width 40 height 19
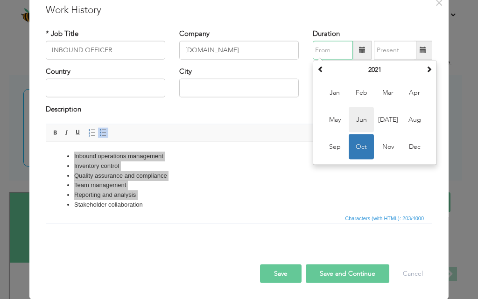
click at [363, 112] on span "Jun" at bounding box center [361, 119] width 25 height 25
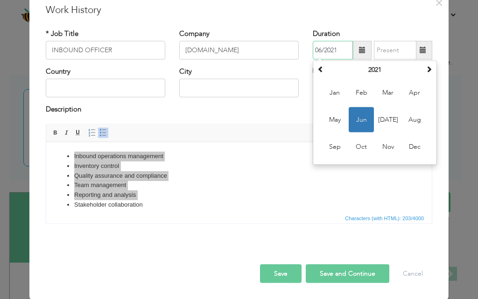
click at [339, 50] on input "06/2021" at bounding box center [333, 50] width 40 height 19
click at [319, 66] on span at bounding box center [321, 69] width 7 height 7
click at [427, 67] on span at bounding box center [429, 69] width 7 height 7
click at [357, 118] on span "Jun" at bounding box center [361, 119] width 25 height 25
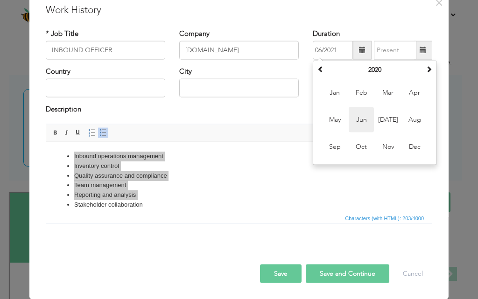
type input "06/2020"
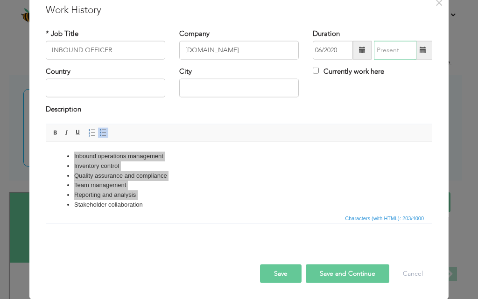
click at [393, 52] on input "text" at bounding box center [395, 50] width 42 height 19
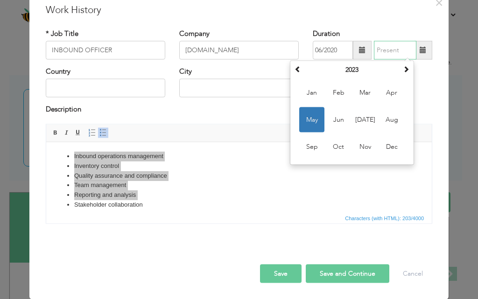
click at [386, 51] on input "text" at bounding box center [395, 50] width 42 height 19
click at [338, 146] on span "Oct" at bounding box center [338, 147] width 25 height 25
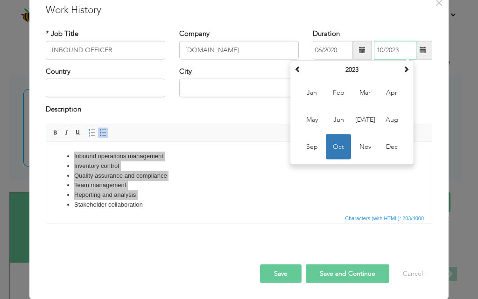
click at [399, 51] on input "10/2023" at bounding box center [395, 50] width 42 height 19
click at [335, 148] on span "Oct" at bounding box center [338, 147] width 25 height 25
type input "10/2023"
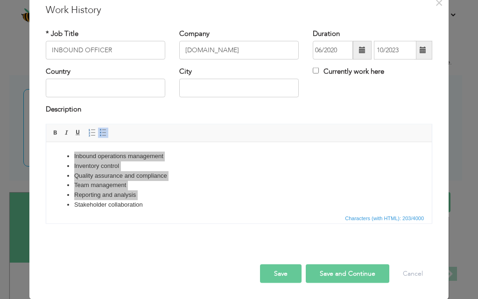
click at [283, 269] on button "Save" at bounding box center [281, 273] width 42 height 19
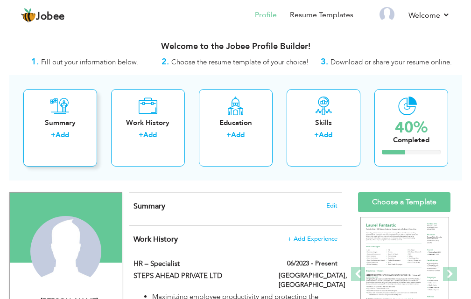
click at [62, 141] on div "+ Add" at bounding box center [60, 136] width 59 height 12
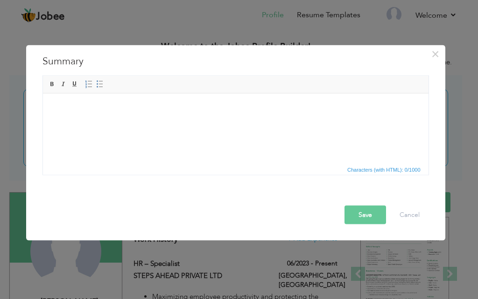
click at [86, 113] on html at bounding box center [235, 107] width 386 height 28
paste body
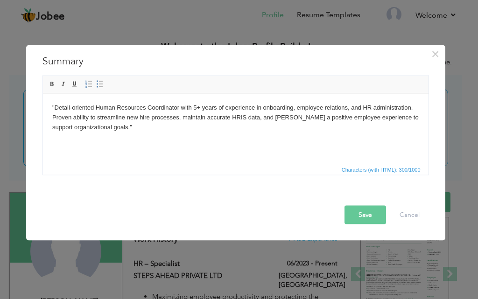
click at [197, 108] on body ""Detail-oriented Human Resources Coordinator with 5+ years of experience in onb…" at bounding box center [235, 117] width 367 height 29
click at [54, 106] on body ""Detail-oriented Human Resources Coordinator with 4+ years of experience in onb…" at bounding box center [235, 117] width 367 height 29
click at [111, 131] on body "Detail-oriented Human Resources Coordinator with 4+ years of experience in onbo…" at bounding box center [235, 117] width 367 height 29
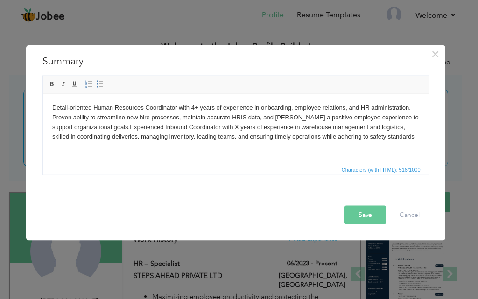
click at [108, 127] on body "Detail-oriented Human Resources Coordinator with 4+ years of experience in onbo…" at bounding box center [235, 122] width 367 height 39
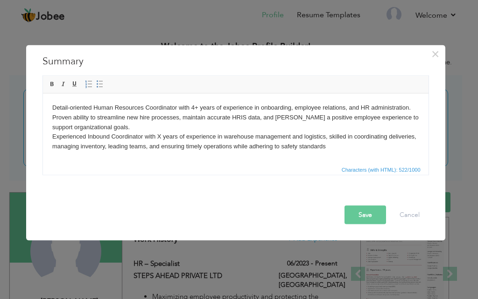
click at [159, 137] on body "Detail-oriented Human Resources Coordinator with 4+ years of experience in onbo…" at bounding box center [235, 127] width 367 height 49
click at [177, 137] on body "Detail-oriented Human Resources Coordinator with 4+ years of experience in onbo…" at bounding box center [235, 127] width 367 height 49
click at [161, 139] on body "Detail-oriented Human Resources Coordinator with 4+ years of experience in onbo…" at bounding box center [235, 127] width 367 height 49
click at [199, 106] on body "Detail-oriented Human Resources Coordinator with 4+ years of experience in onbo…" at bounding box center [235, 127] width 367 height 49
click at [207, 107] on body "Detail-oriented Human Resources Coordinator with 4years of experience in onboar…" at bounding box center [235, 127] width 367 height 49
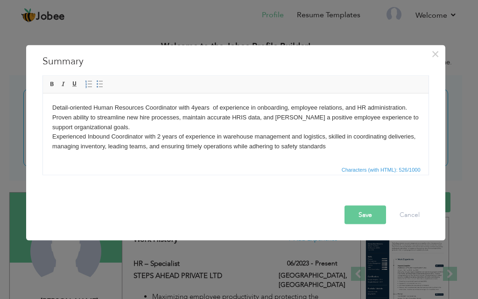
click at [194, 104] on body "Detail-oriented Human Resources Coordinator with 4years of experience in onboar…" at bounding box center [235, 127] width 367 height 49
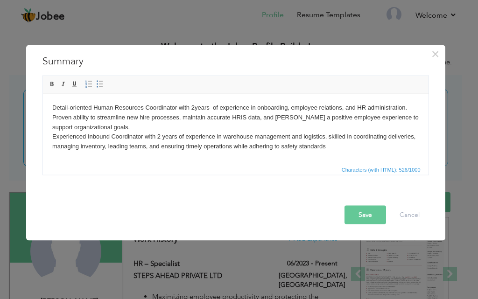
click at [209, 106] on body "Detail-oriented Human Resources Coordinator with 2years of experience in onboar…" at bounding box center [235, 127] width 367 height 49
click at [209, 108] on body "Detail-oriented Human Resources Coordinator with 2yearsplus of experience in on…" at bounding box center [235, 127] width 367 height 49
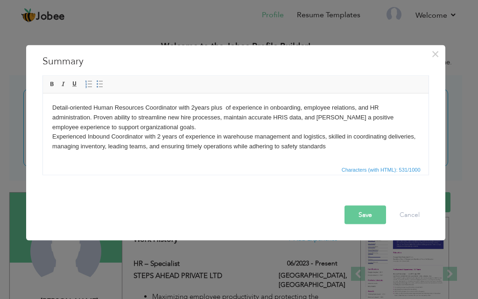
click at [194, 106] on body "Detail-oriented Human Resources Coordinator with 2years plus of experience in o…" at bounding box center [235, 127] width 367 height 49
click at [177, 136] on body "Detail-oriented Human Resources Coordinator with 2 years plus of experience in …" at bounding box center [235, 127] width 367 height 49
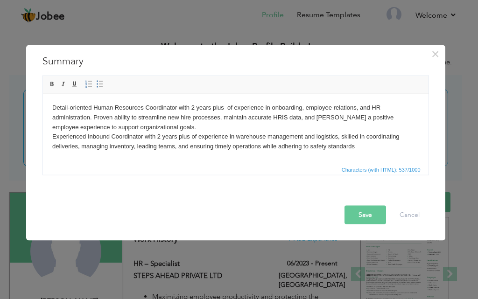
click at [359, 210] on button "Save" at bounding box center [366, 214] width 42 height 19
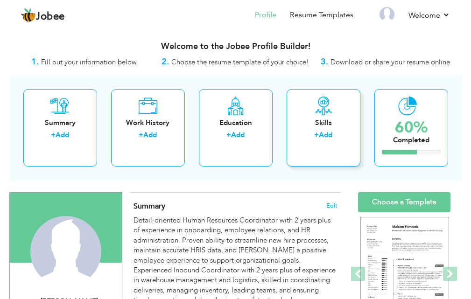
click at [327, 139] on link "Add" at bounding box center [326, 134] width 14 height 9
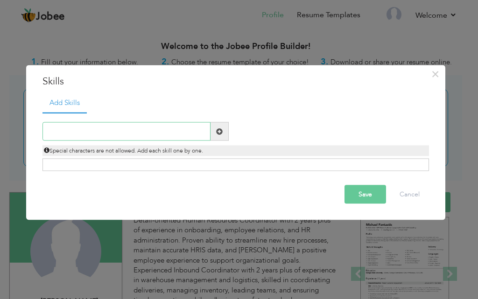
click at [89, 131] on input "text" at bounding box center [126, 131] width 168 height 19
click at [217, 132] on span at bounding box center [219, 131] width 7 height 7
click at [125, 137] on input "text" at bounding box center [126, 131] width 168 height 19
type input "recruitment"
drag, startPoint x: 100, startPoint y: 136, endPoint x: 29, endPoint y: 142, distance: 70.8
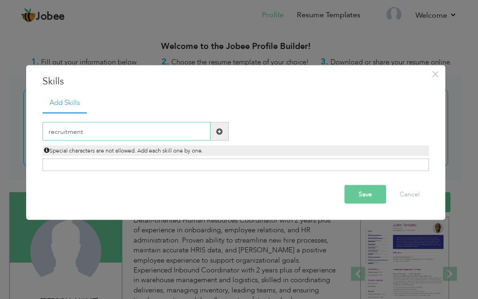
click at [29, 142] on div "× Skills Add Skills recruitment Duplicate entry Already Exist Save" at bounding box center [235, 143] width 419 height 156
type input "Recruitment"
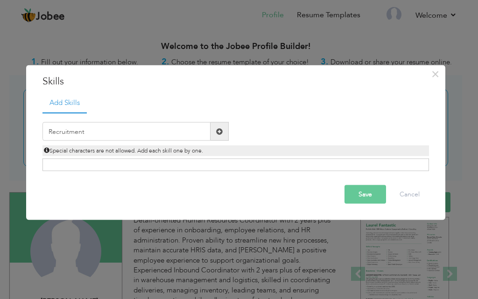
drag, startPoint x: 220, startPoint y: 131, endPoint x: 201, endPoint y: 136, distance: 20.0
click at [220, 130] on span at bounding box center [219, 131] width 7 height 7
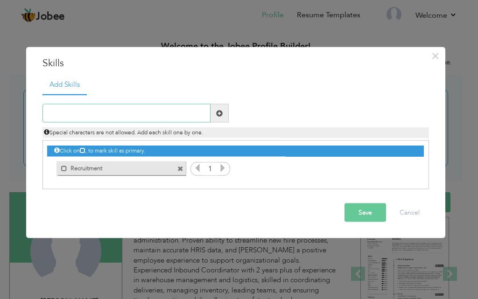
click at [96, 119] on input "text" at bounding box center [126, 113] width 168 height 19
click at [220, 169] on icon at bounding box center [223, 168] width 8 height 8
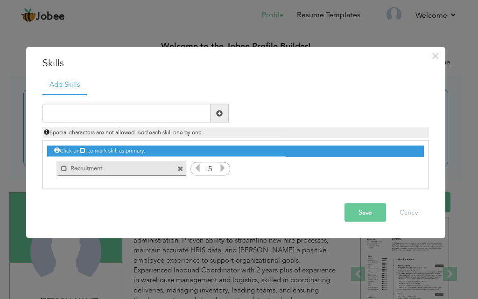
click at [220, 169] on icon at bounding box center [223, 168] width 8 height 8
click at [120, 106] on input "text" at bounding box center [126, 113] width 168 height 19
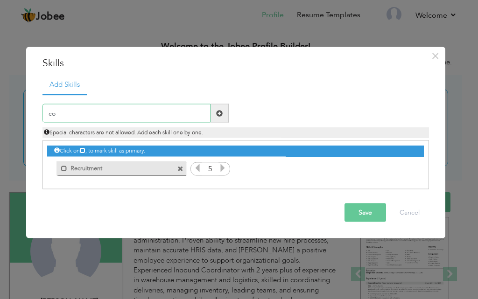
type input "c"
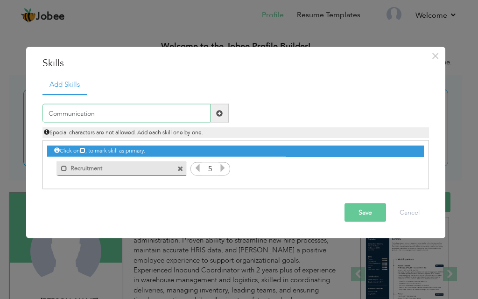
type input "Communication"
click at [222, 111] on span at bounding box center [219, 113] width 7 height 7
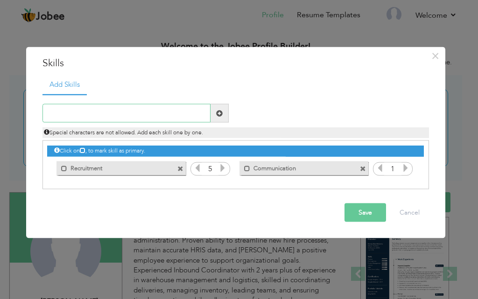
click at [120, 113] on input "text" at bounding box center [126, 113] width 168 height 19
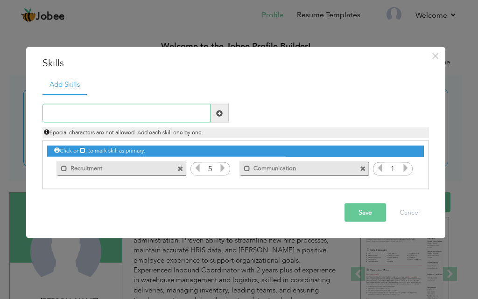
paste input "Leadership"
type input "Leadership"
click at [218, 116] on span at bounding box center [219, 113] width 7 height 7
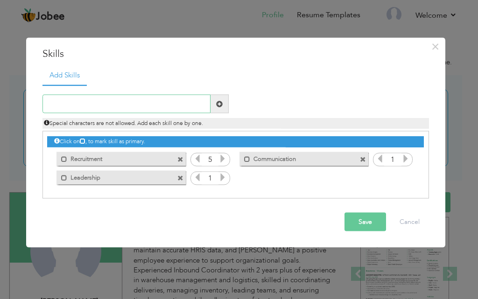
click at [83, 108] on input "text" at bounding box center [126, 104] width 168 height 19
type input "i"
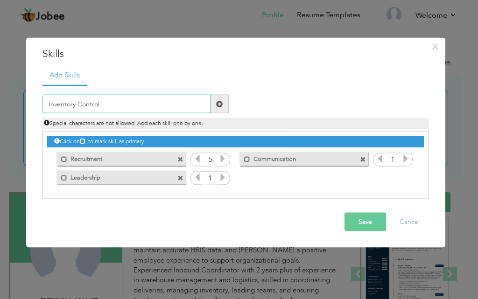
type input "Inventory Control"
click at [221, 106] on span at bounding box center [219, 103] width 7 height 7
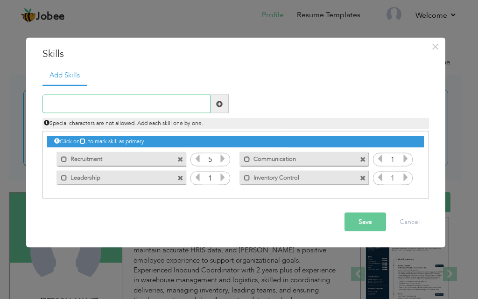
click at [127, 101] on input "text" at bounding box center [126, 104] width 168 height 19
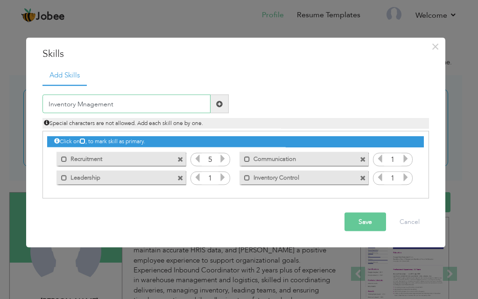
click at [83, 106] on input "Inventory Mnagement" at bounding box center [126, 104] width 168 height 19
type input "Inventory Management"
click at [220, 106] on span at bounding box center [219, 103] width 7 height 7
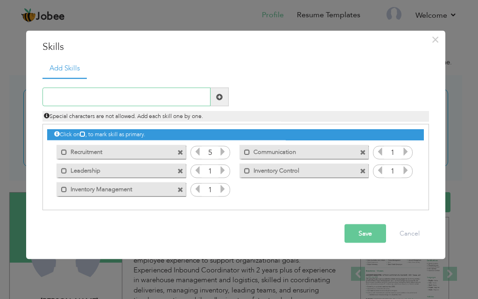
click at [106, 104] on input "text" at bounding box center [126, 97] width 168 height 19
click at [146, 94] on input "text" at bounding box center [126, 97] width 168 height 19
paste input "Time management"
type input "Time management"
click at [223, 97] on span at bounding box center [220, 97] width 18 height 19
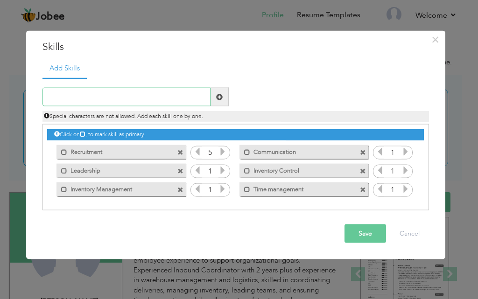
click at [108, 98] on input "text" at bounding box center [126, 97] width 168 height 19
paste input "Problem solving"
type input "Problem solving"
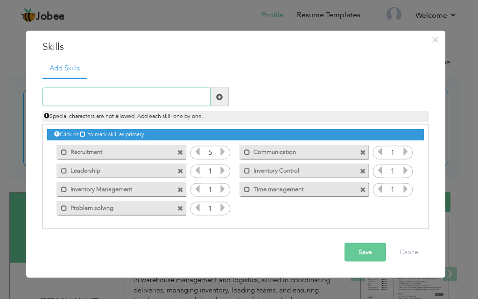
click at [129, 97] on input "text" at bounding box center [126, 97] width 168 height 19
paste input "Teamwork"
type input "Teamwork"
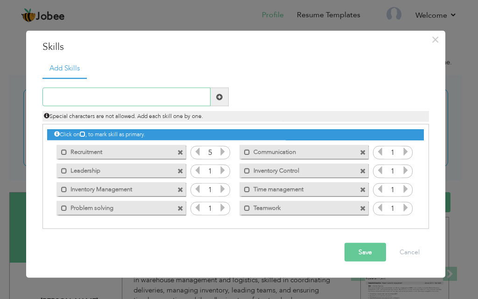
click at [132, 92] on input "text" at bounding box center [126, 97] width 168 height 19
paste input "Packing"
type input "Packing"
click at [217, 90] on span at bounding box center [220, 97] width 18 height 19
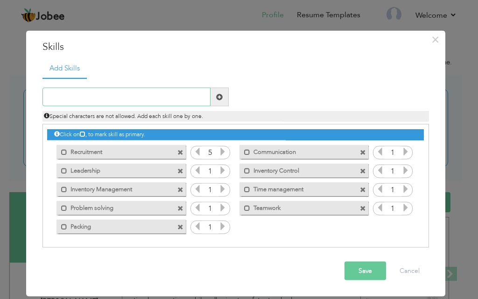
click at [120, 91] on input "text" at bounding box center [126, 97] width 168 height 19
paste input "Continuous improvement"
type input "Continuous improvement"
click at [219, 94] on span at bounding box center [219, 96] width 7 height 7
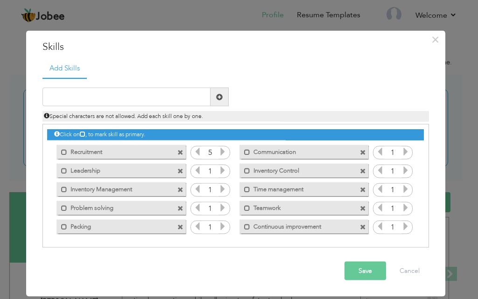
click at [358, 269] on button "Save" at bounding box center [366, 271] width 42 height 19
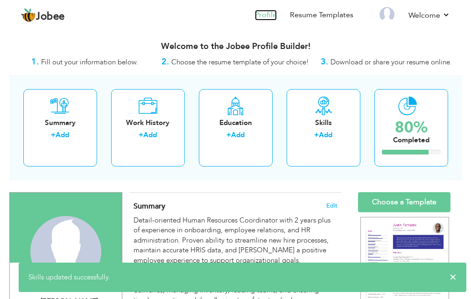
click at [269, 14] on link "Profile" at bounding box center [266, 15] width 22 height 11
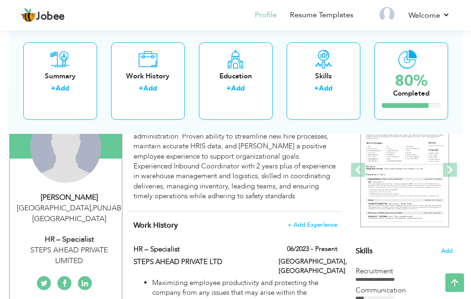
scroll to position [47, 0]
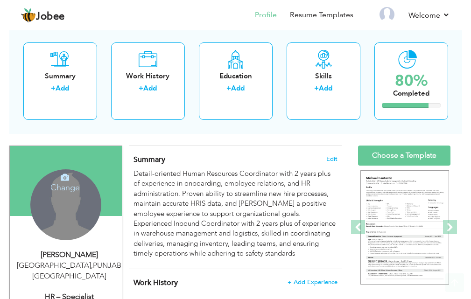
click at [71, 197] on div "Change Remove" at bounding box center [65, 205] width 71 height 71
click at [67, 178] on icon at bounding box center [65, 177] width 8 height 8
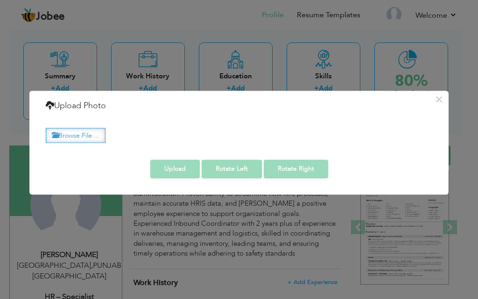
click at [91, 136] on label "Browse File ..." at bounding box center [76, 135] width 60 height 14
click at [0, 0] on input "Browse File ..." at bounding box center [0, 0] width 0 height 0
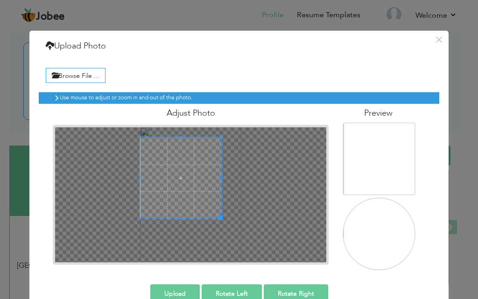
click at [180, 167] on span at bounding box center [180, 177] width 81 height 81
click at [184, 290] on button "Upload" at bounding box center [175, 293] width 50 height 19
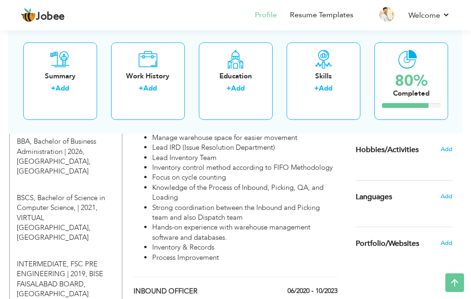
scroll to position [420, 0]
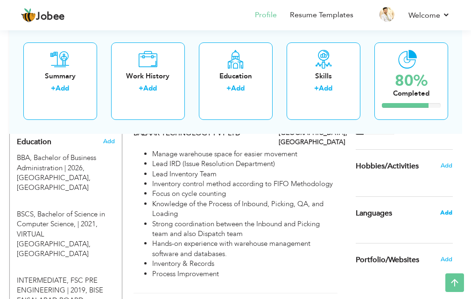
click at [444, 212] on span "Add" at bounding box center [446, 213] width 12 height 8
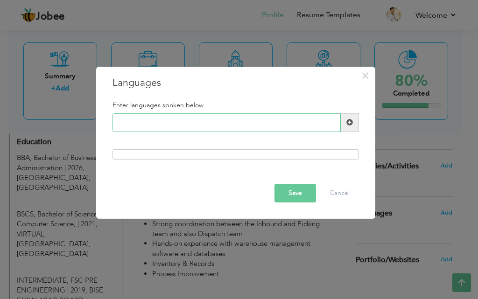
click at [184, 129] on input "text" at bounding box center [227, 122] width 228 height 19
drag, startPoint x: 199, startPoint y: 121, endPoint x: 87, endPoint y: 123, distance: 112.1
click at [87, 123] on div "× Languages Enter languages spoken below. english Save Cancel" at bounding box center [239, 149] width 478 height 299
type input "ENGLISH"
click at [351, 120] on span at bounding box center [350, 122] width 7 height 7
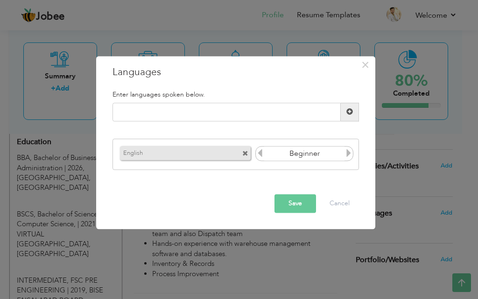
click at [347, 155] on icon at bounding box center [349, 153] width 8 height 8
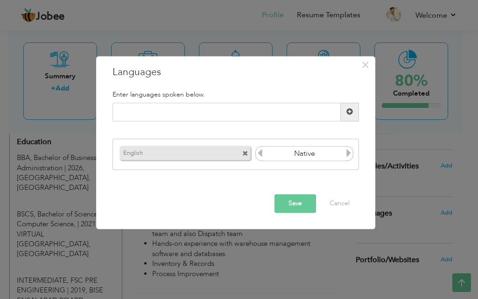
click at [262, 155] on icon at bounding box center [260, 153] width 8 height 8
click at [221, 114] on input "text" at bounding box center [227, 112] width 228 height 19
type input "URDU"
click at [347, 109] on span at bounding box center [350, 112] width 7 height 7
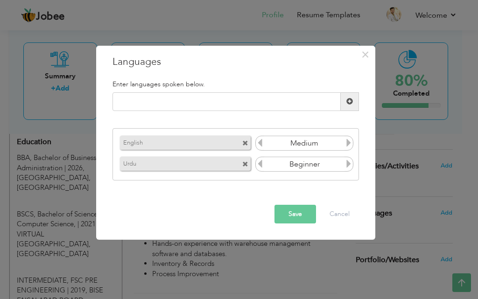
click at [345, 146] on icon at bounding box center [349, 143] width 8 height 8
drag, startPoint x: 207, startPoint y: 105, endPoint x: 205, endPoint y: 112, distance: 7.6
click at [206, 107] on input "text" at bounding box center [227, 101] width 228 height 19
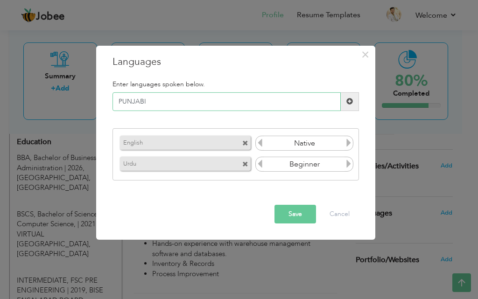
type input "PUNJABI"
click at [348, 99] on span at bounding box center [350, 101] width 7 height 7
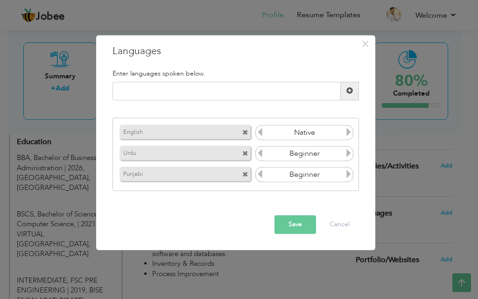
click at [346, 129] on icon at bounding box center [349, 132] width 8 height 8
click at [258, 132] on icon at bounding box center [260, 132] width 8 height 8
click at [347, 131] on icon at bounding box center [349, 132] width 8 height 8
click at [297, 227] on button "Save" at bounding box center [296, 224] width 42 height 19
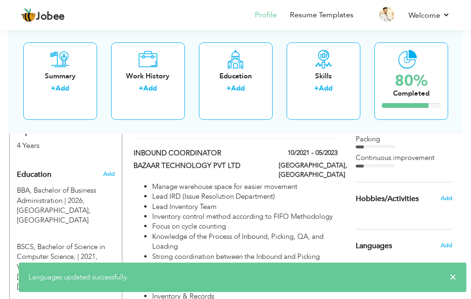
scroll to position [374, 0]
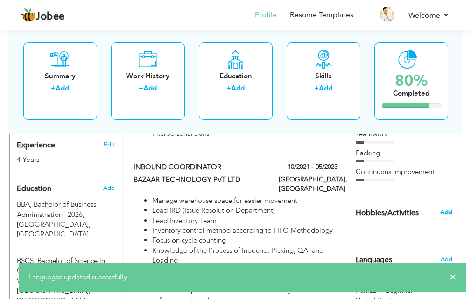
click at [449, 214] on span "Add" at bounding box center [446, 212] width 12 height 8
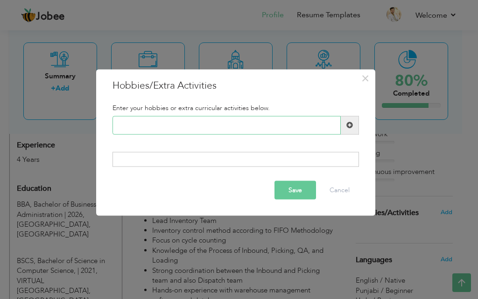
click at [176, 130] on input "text" at bounding box center [227, 125] width 228 height 19
type input "BEDMINTON"
click at [343, 124] on span at bounding box center [350, 125] width 18 height 19
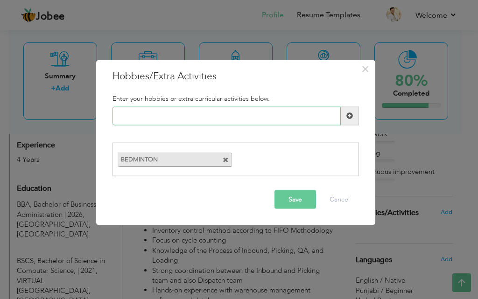
click at [175, 120] on input "text" at bounding box center [227, 115] width 228 height 19
type input "CRICKET"
click at [347, 114] on span at bounding box center [350, 116] width 7 height 7
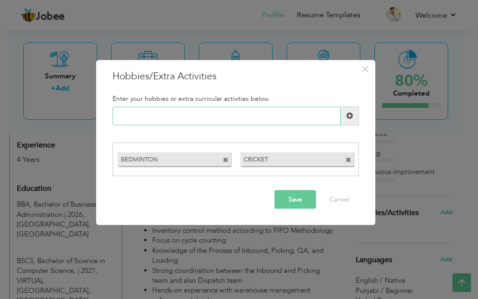
click at [199, 111] on input "text" at bounding box center [227, 115] width 228 height 19
type input "READING BOOKS"
click at [351, 113] on span at bounding box center [350, 116] width 7 height 7
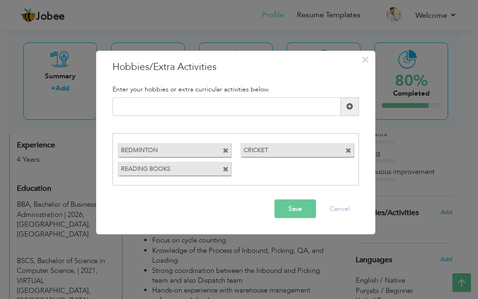
click at [291, 211] on button "Save" at bounding box center [296, 209] width 42 height 19
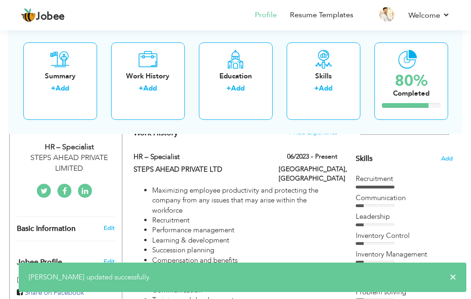
scroll to position [187, 0]
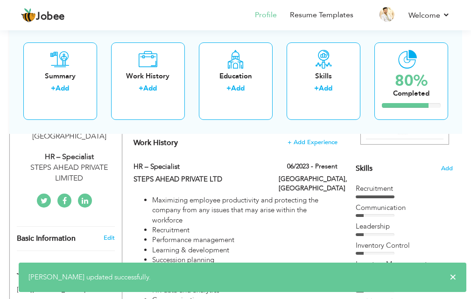
click at [378, 196] on div at bounding box center [375, 197] width 39 height 3
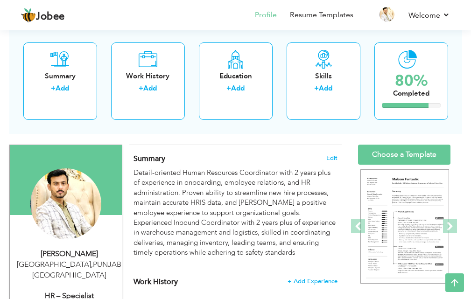
scroll to position [47, 0]
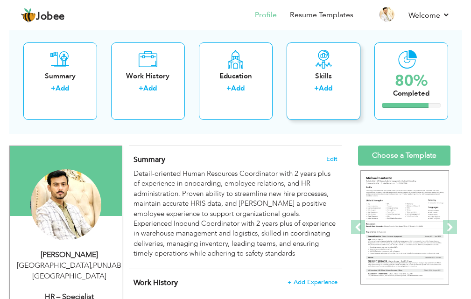
click at [321, 75] on div "Skills" at bounding box center [323, 76] width 59 height 10
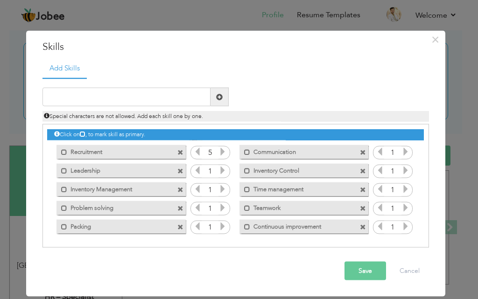
click at [223, 152] on icon at bounding box center [223, 152] width 8 height 8
click at [222, 169] on icon at bounding box center [223, 170] width 8 height 8
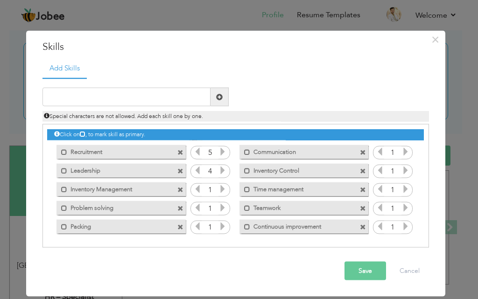
click at [222, 169] on icon at bounding box center [223, 170] width 8 height 8
click at [223, 187] on icon at bounding box center [223, 189] width 8 height 8
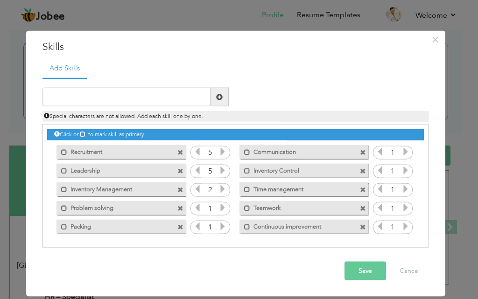
click at [223, 187] on icon at bounding box center [223, 189] width 8 height 8
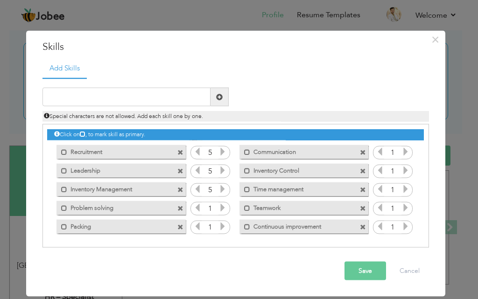
click at [223, 208] on icon at bounding box center [223, 208] width 8 height 8
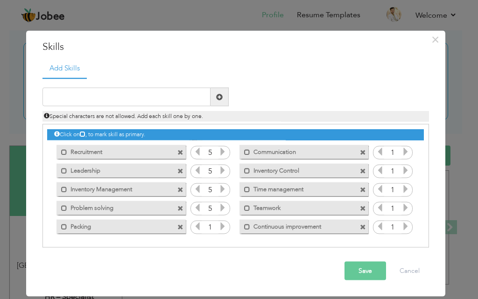
click at [221, 222] on icon at bounding box center [223, 226] width 8 height 8
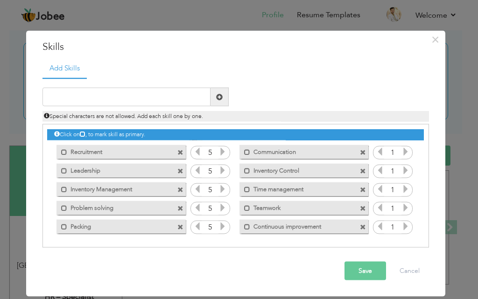
click at [221, 222] on icon at bounding box center [223, 226] width 8 height 8
click at [404, 152] on icon at bounding box center [406, 152] width 8 height 8
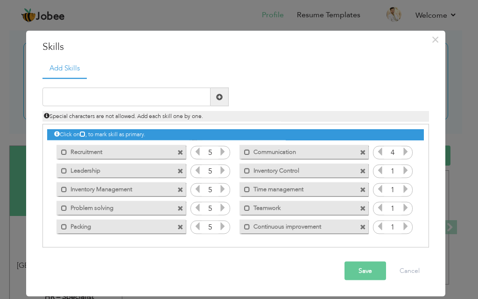
click at [404, 152] on icon at bounding box center [406, 152] width 8 height 8
click at [404, 166] on icon at bounding box center [406, 170] width 8 height 8
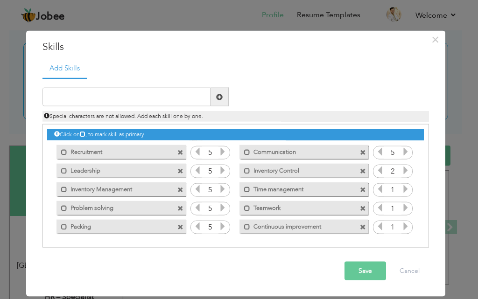
click at [404, 166] on icon at bounding box center [406, 170] width 8 height 8
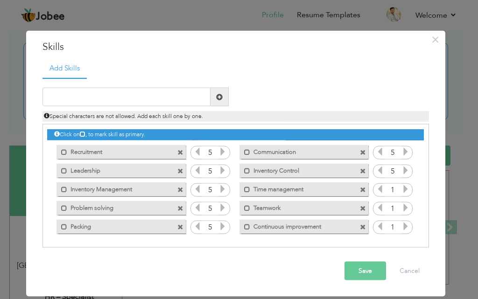
click at [404, 191] on icon at bounding box center [406, 189] width 8 height 8
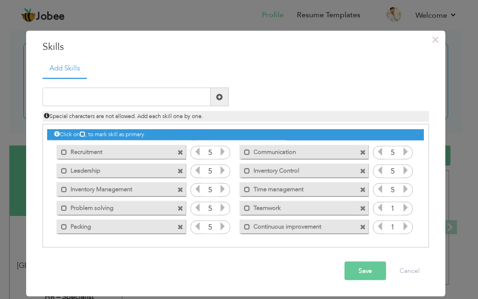
click at [403, 206] on icon at bounding box center [406, 208] width 8 height 8
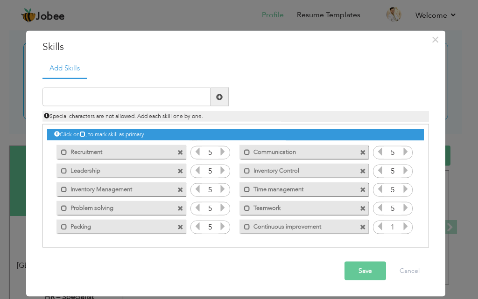
click at [405, 224] on icon at bounding box center [406, 226] width 8 height 8
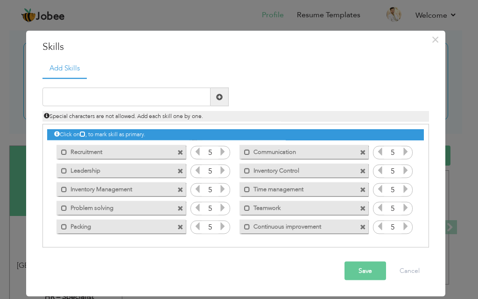
click at [371, 268] on button "Save" at bounding box center [366, 271] width 42 height 19
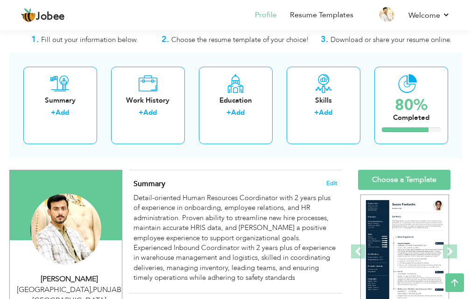
scroll to position [7, 0]
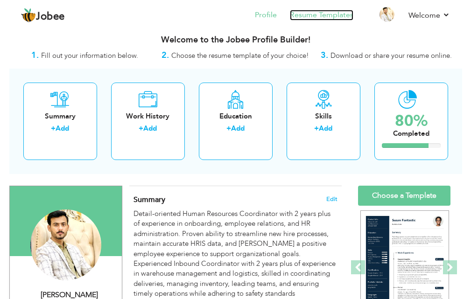
click at [327, 19] on link "Resume Templates" at bounding box center [322, 15] width 64 height 11
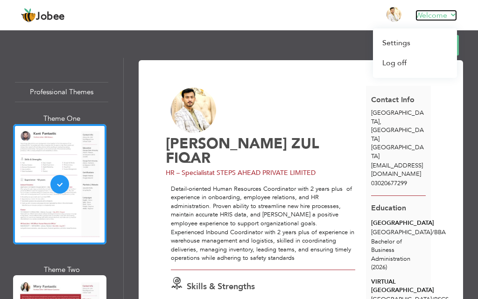
click at [449, 18] on link "Welcome" at bounding box center [437, 15] width 42 height 11
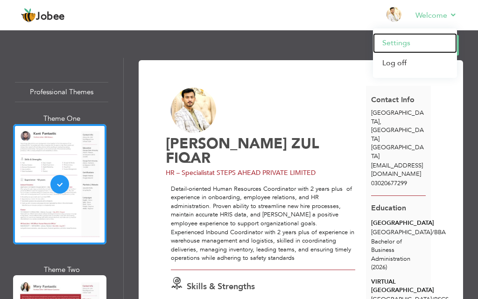
click at [402, 41] on link "Settings" at bounding box center [415, 43] width 84 height 20
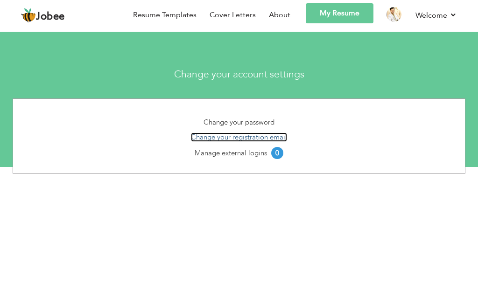
click at [257, 136] on link "Change your registration email" at bounding box center [239, 137] width 96 height 9
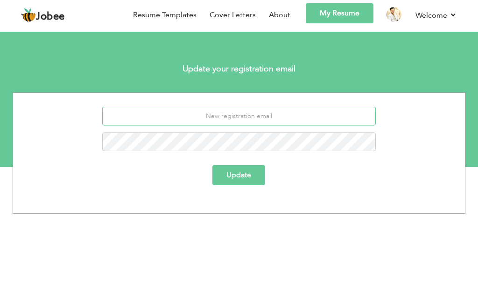
click at [244, 115] on input "email" at bounding box center [238, 116] width 273 height 19
type input "[EMAIL_ADDRESS][DOMAIN_NAME]"
click at [254, 179] on button "Update" at bounding box center [238, 175] width 53 height 20
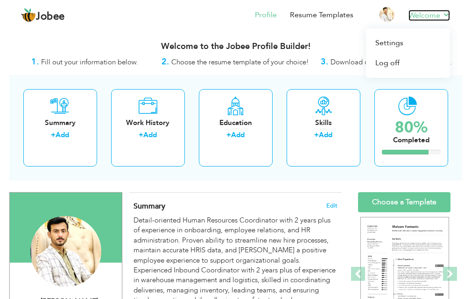
click at [439, 20] on link "Welcome" at bounding box center [430, 15] width 42 height 11
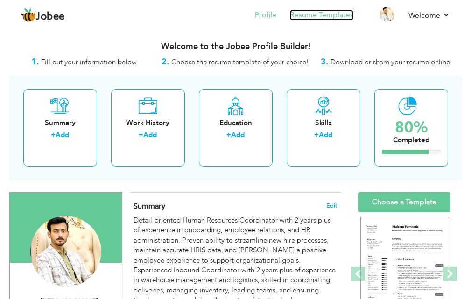
click at [330, 14] on link "Resume Templates" at bounding box center [322, 15] width 64 height 11
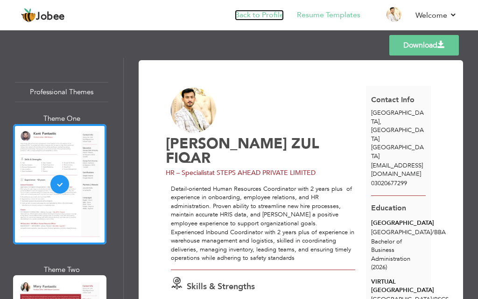
click at [264, 13] on link "Back to Profile" at bounding box center [259, 15] width 49 height 11
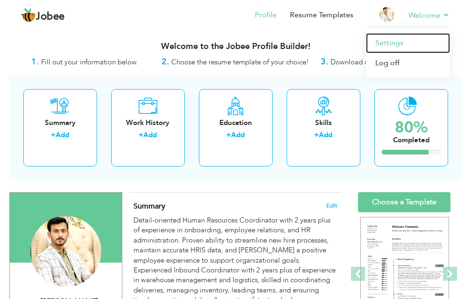
click at [397, 50] on link "Settings" at bounding box center [408, 43] width 84 height 20
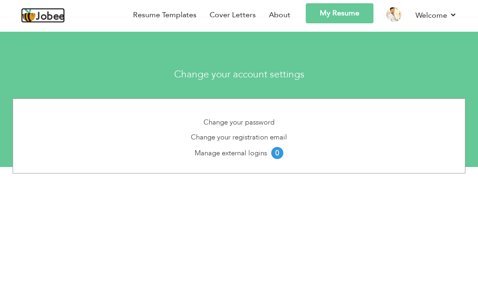
click at [50, 18] on span "Jobee" at bounding box center [50, 17] width 29 height 10
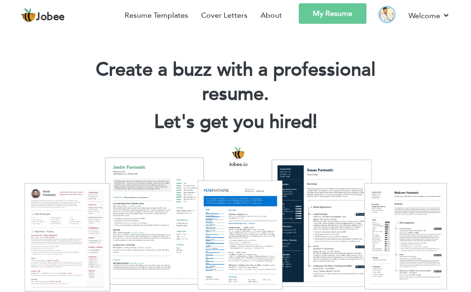
click at [391, 12] on img at bounding box center [387, 14] width 15 height 15
click at [418, 16] on link "Welcome" at bounding box center [430, 16] width 42 height 12
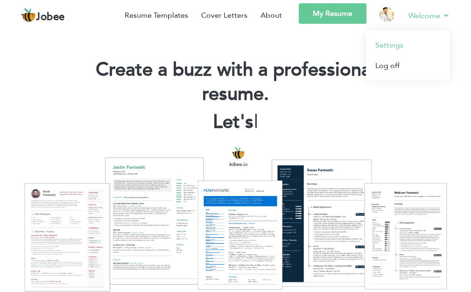
click at [396, 44] on link "Settings" at bounding box center [408, 45] width 84 height 21
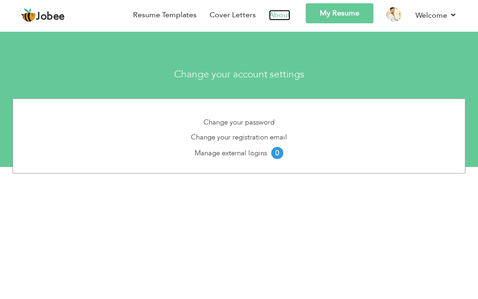
click at [275, 18] on link "About" at bounding box center [279, 15] width 21 height 11
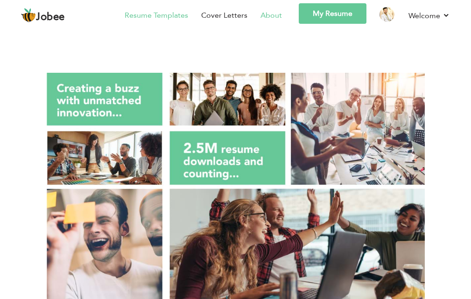
click at [175, 18] on link "Resume Templates" at bounding box center [157, 15] width 64 height 11
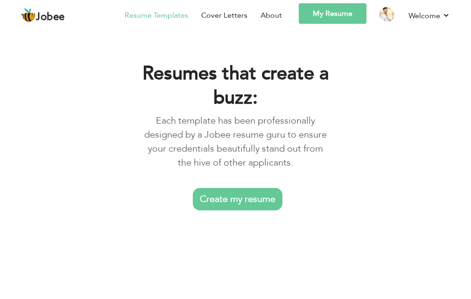
click at [329, 14] on link "My Resume" at bounding box center [333, 13] width 68 height 21
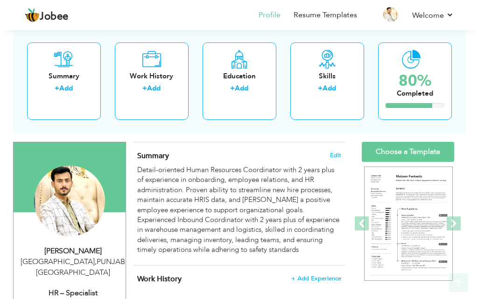
scroll to position [140, 0]
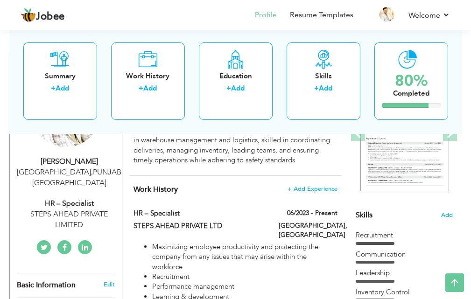
click at [91, 177] on span "," at bounding box center [92, 172] width 2 height 10
type input "[PERSON_NAME]"
type input "ZULFIQAR"
type input "03020677299"
select select "number:166"
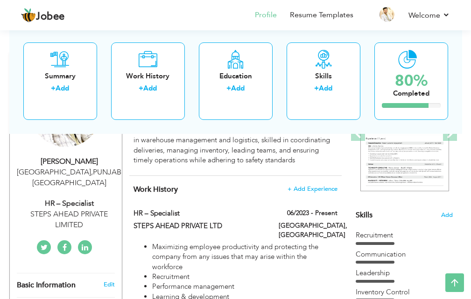
type input "[GEOGRAPHIC_DATA]"
select select "number:6"
type input "STEPS AHEAD PRIVATE LIMITED"
type input "HR – Specialist"
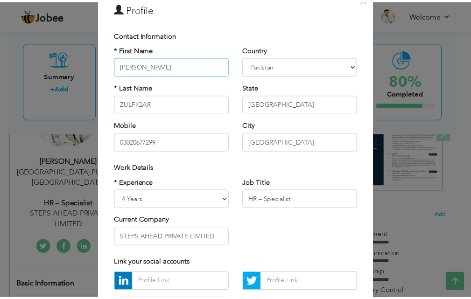
scroll to position [122, 0]
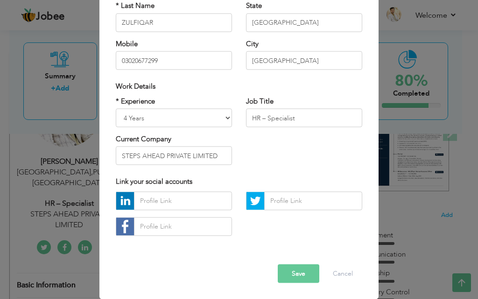
click at [301, 273] on button "Save" at bounding box center [299, 273] width 42 height 19
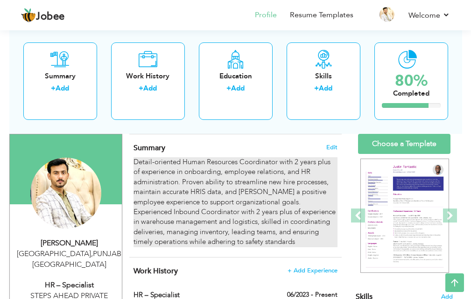
scroll to position [0, 0]
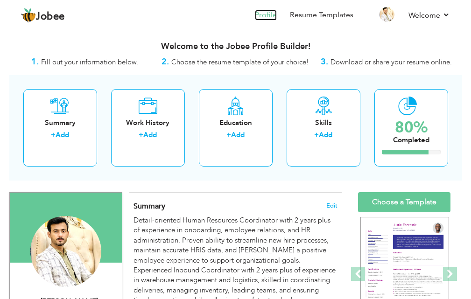
click at [272, 12] on link "Profile" at bounding box center [266, 15] width 22 height 11
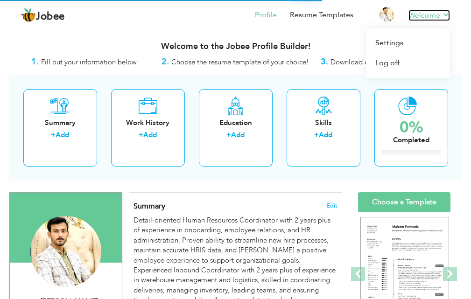
click at [446, 17] on link "Welcome" at bounding box center [430, 15] width 42 height 11
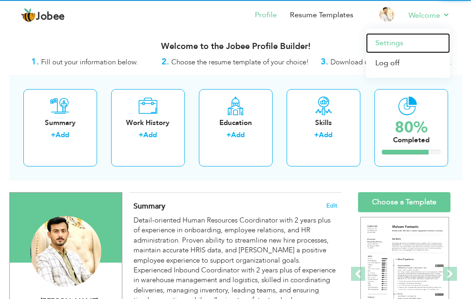
click at [404, 39] on link "Settings" at bounding box center [408, 43] width 84 height 20
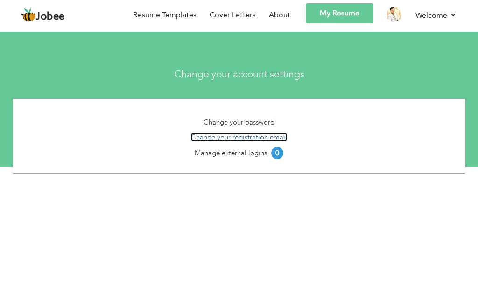
click at [247, 137] on link "Change your registration email" at bounding box center [239, 137] width 96 height 9
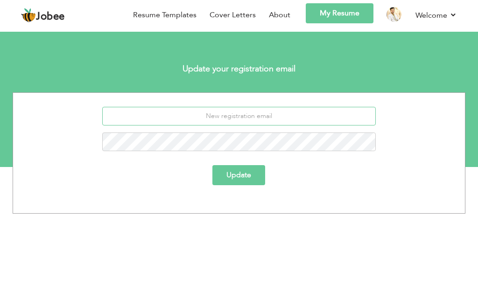
click at [242, 120] on input "email" at bounding box center [238, 116] width 273 height 19
type input "t"
type input "Talhazulfiqar716@gmail.com"
click at [241, 174] on button "Update" at bounding box center [238, 175] width 53 height 20
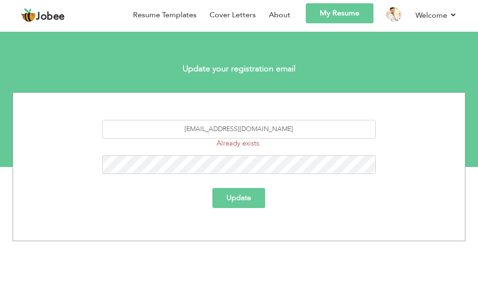
click at [240, 198] on button "Update" at bounding box center [238, 198] width 53 height 20
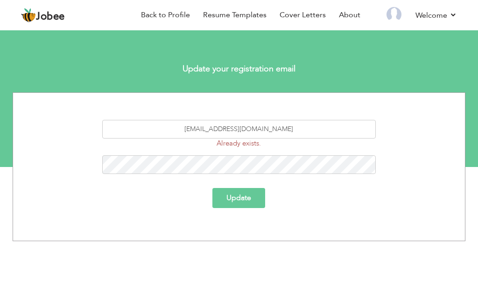
click at [401, 47] on section "Update your registration email Talhazulfiqar716@gmail.com Already exists. Update" at bounding box center [239, 97] width 478 height 140
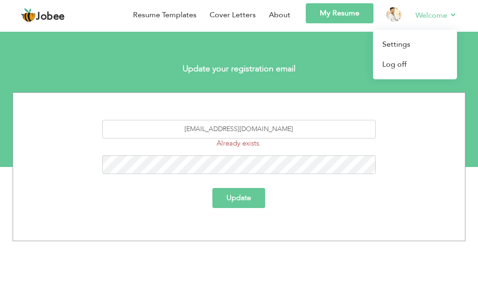
click at [429, 9] on li "Welcome Settings Log off" at bounding box center [430, 16] width 55 height 27
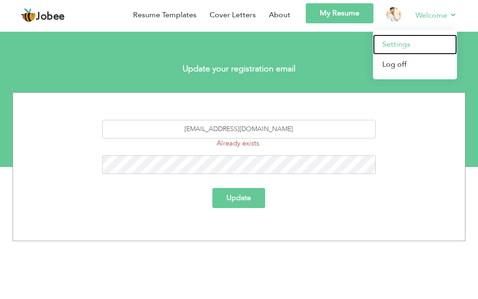
click at [397, 44] on link "Settings" at bounding box center [415, 45] width 84 height 20
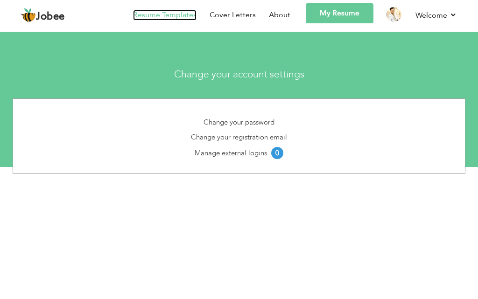
click at [179, 15] on link "Resume Templates" at bounding box center [165, 15] width 64 height 11
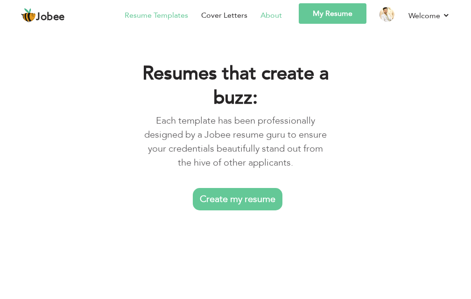
click at [265, 11] on link "About" at bounding box center [271, 15] width 21 height 11
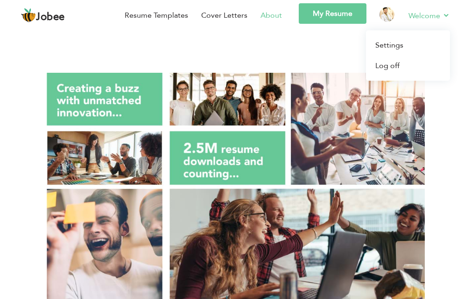
click at [417, 12] on link "Welcome" at bounding box center [430, 16] width 42 height 12
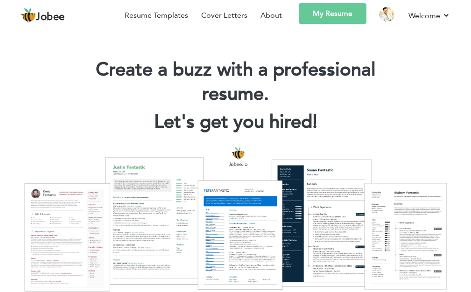
click at [344, 11] on link "My Resume" at bounding box center [333, 13] width 68 height 21
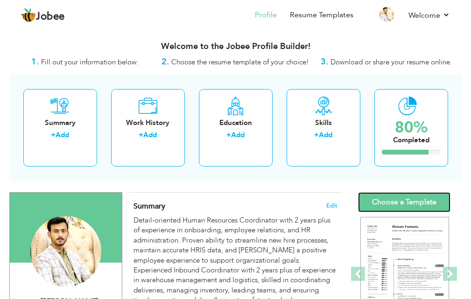
click at [431, 198] on link "Choose a Template" at bounding box center [404, 202] width 92 height 20
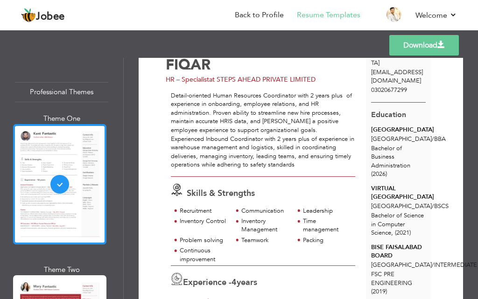
scroll to position [93, 0]
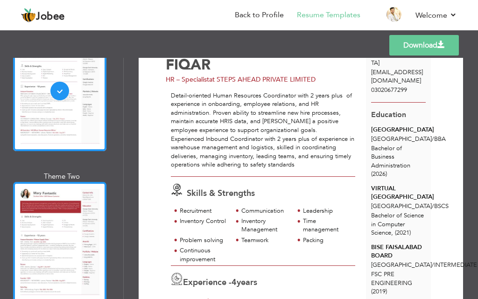
click at [70, 225] on div at bounding box center [59, 242] width 93 height 120
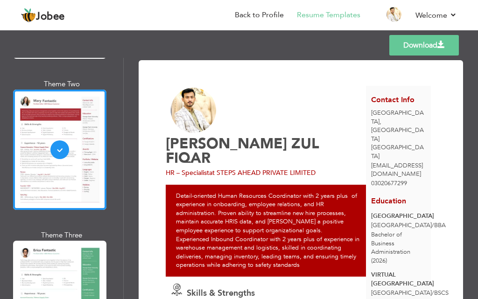
scroll to position [187, 0]
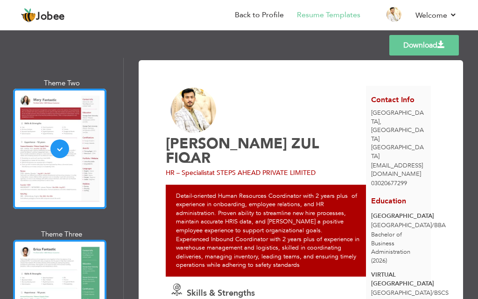
click at [59, 254] on div at bounding box center [59, 300] width 93 height 120
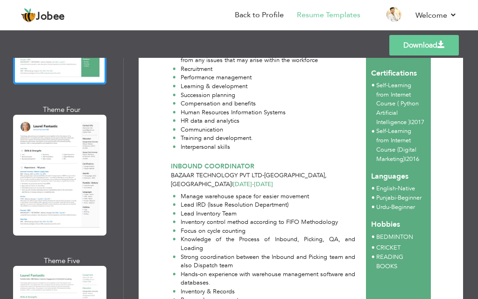
scroll to position [467, 0]
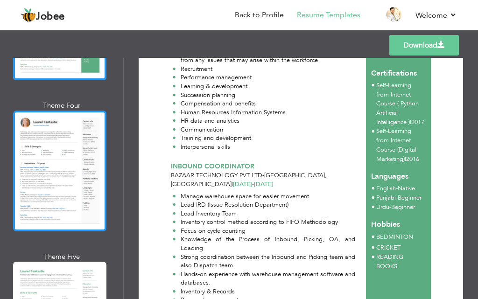
click at [63, 175] on div at bounding box center [59, 171] width 93 height 120
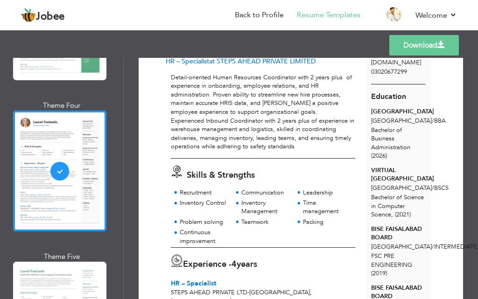
scroll to position [45, 0]
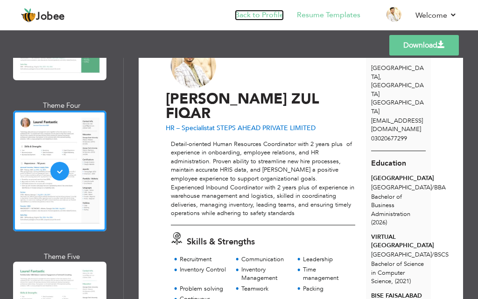
click at [273, 13] on link "Back to Profile" at bounding box center [259, 15] width 49 height 11
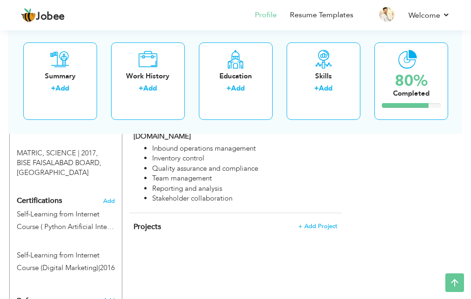
scroll to position [514, 0]
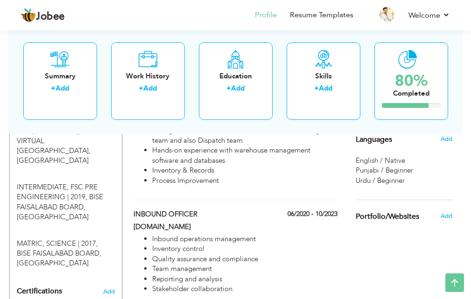
click at [402, 168] on span "Punjabi / Beginner" at bounding box center [384, 170] width 57 height 9
click at [379, 170] on span "Punjabi / Beginner" at bounding box center [384, 170] width 57 height 9
click at [377, 138] on span "Languages" at bounding box center [374, 140] width 36 height 8
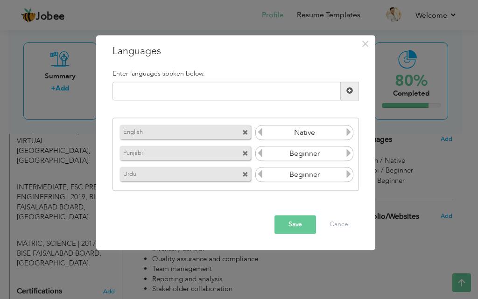
click at [260, 133] on icon at bounding box center [260, 132] width 8 height 8
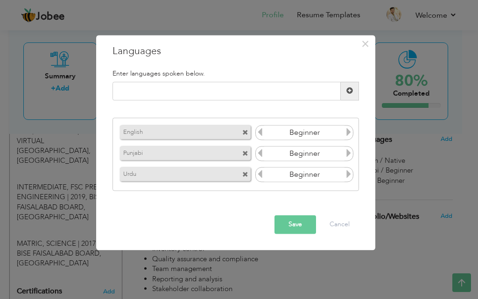
click at [260, 133] on icon at bounding box center [260, 132] width 8 height 8
click at [295, 227] on button "Save" at bounding box center [296, 224] width 42 height 19
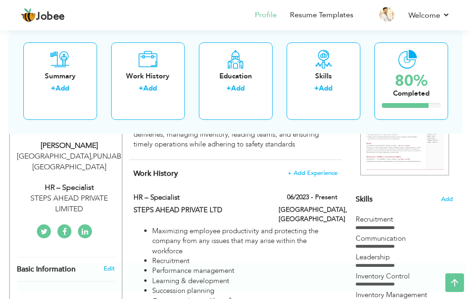
scroll to position [71, 0]
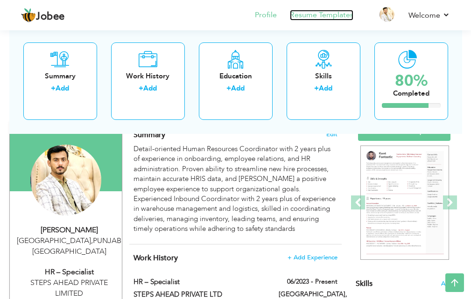
click at [303, 18] on link "Resume Templates" at bounding box center [322, 15] width 64 height 11
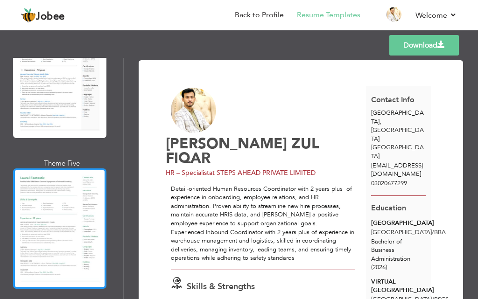
scroll to position [467, 0]
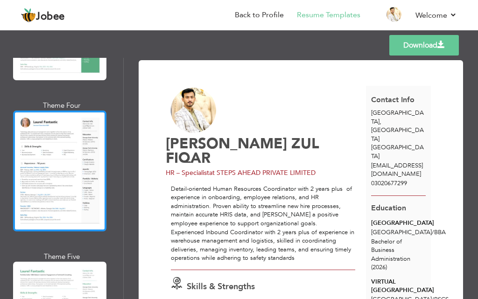
click at [68, 168] on div at bounding box center [59, 171] width 93 height 120
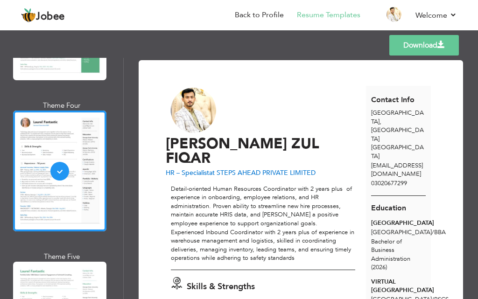
click at [438, 45] on span at bounding box center [441, 44] width 7 height 7
click at [433, 45] on link "Download" at bounding box center [424, 45] width 70 height 21
click at [441, 43] on span at bounding box center [441, 44] width 7 height 7
click at [278, 15] on link "Back to Profile" at bounding box center [259, 15] width 49 height 11
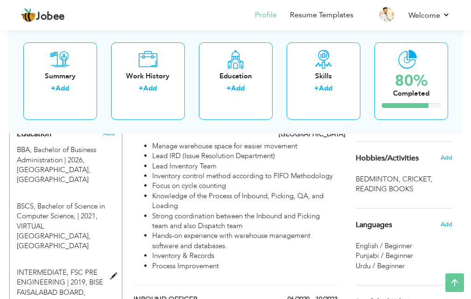
scroll to position [305, 0]
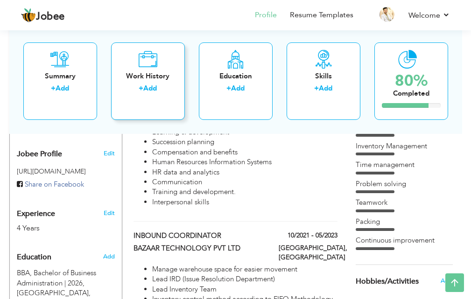
click at [154, 90] on link "Add" at bounding box center [150, 88] width 14 height 9
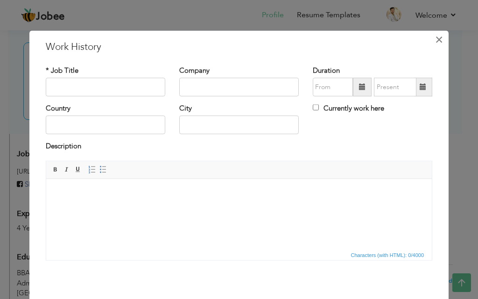
click at [435, 39] on span "×" at bounding box center [439, 39] width 8 height 17
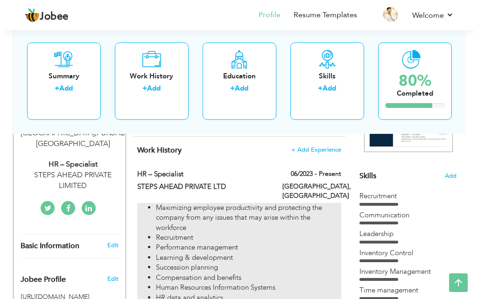
scroll to position [165, 0]
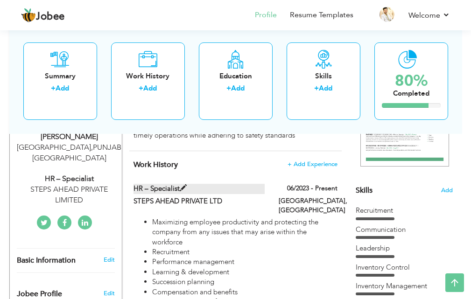
click at [183, 188] on span at bounding box center [183, 188] width 7 height 7
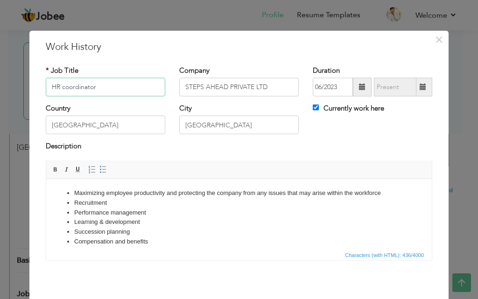
click at [62, 89] on input "HR coordinator" at bounding box center [106, 87] width 120 height 19
click at [57, 89] on input "HR Coordinator" at bounding box center [106, 87] width 120 height 19
click at [59, 89] on input "HR Coordinator" at bounding box center [106, 87] width 120 height 19
click at [115, 91] on input "HR Coordinator" at bounding box center [106, 87] width 120 height 19
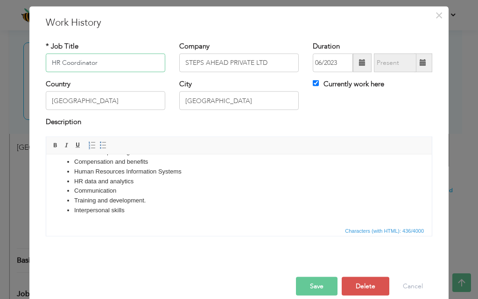
scroll to position [37, 0]
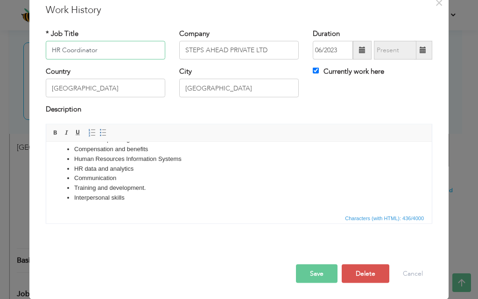
type input "HR Coordinator"
click at [324, 275] on button "Save" at bounding box center [317, 273] width 42 height 19
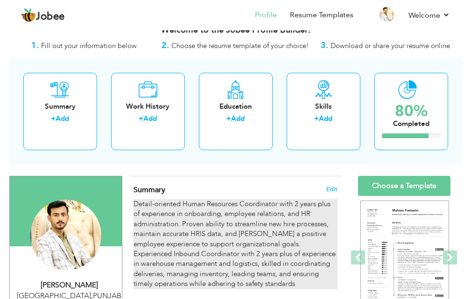
scroll to position [0, 0]
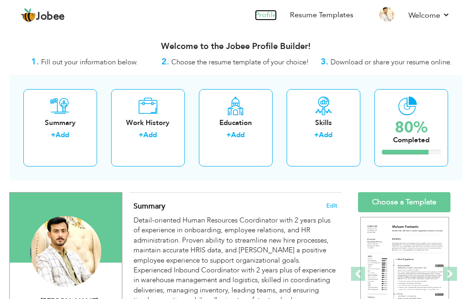
click at [272, 16] on link "Profile" at bounding box center [266, 15] width 22 height 11
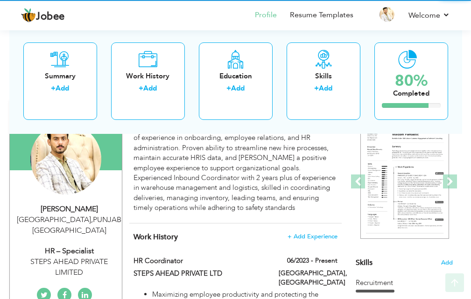
scroll to position [93, 0]
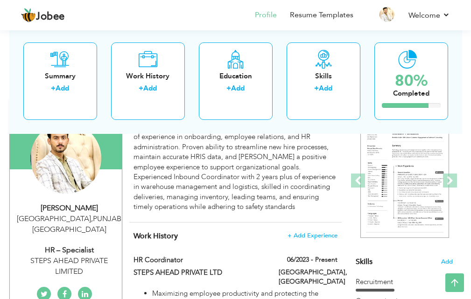
click at [72, 201] on div "Change Remove" at bounding box center [66, 163] width 99 height 80
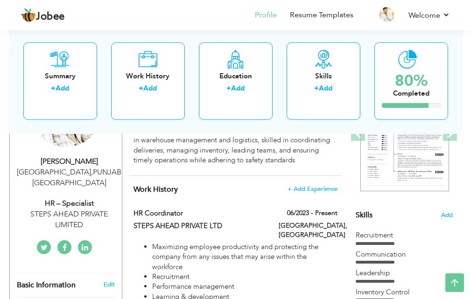
click at [63, 248] on div "Change Remove [PERSON_NAME] [GEOGRAPHIC_DATA] , [GEOGRAPHIC_DATA] [GEOGRAPHIC_D…" at bounding box center [66, 156] width 99 height 206
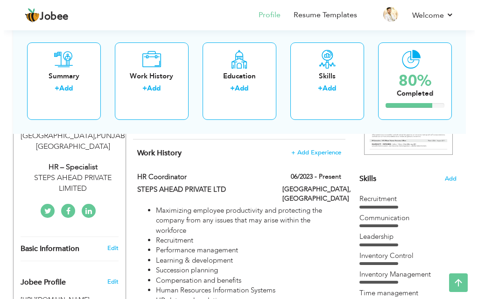
scroll to position [187, 0]
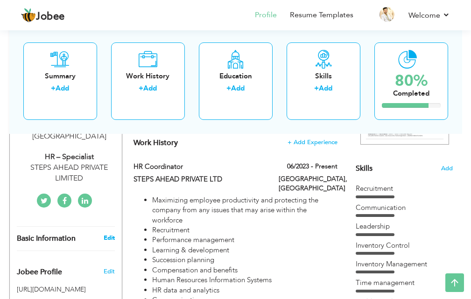
click at [106, 242] on link "Edit" at bounding box center [109, 238] width 11 height 8
type input "[PERSON_NAME]"
type input "ZULFIQAR"
type input "03020677299"
select select "number:166"
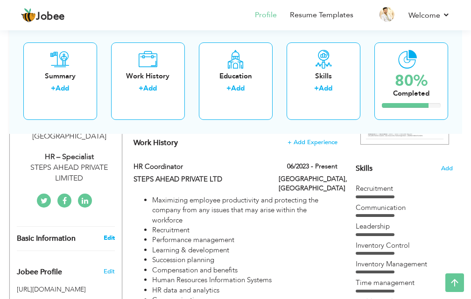
type input "[GEOGRAPHIC_DATA]"
select select "number:6"
type input "STEPS AHEAD PRIVATE LIMITED"
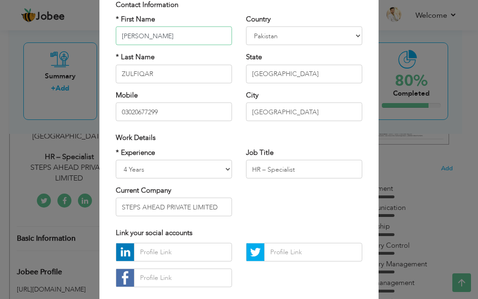
scroll to position [93, 0]
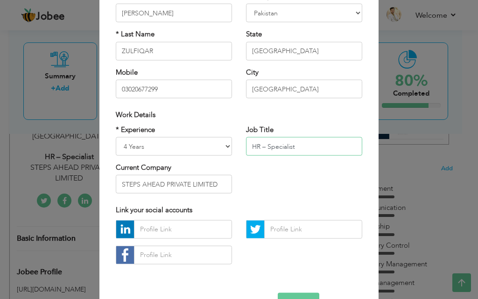
click at [296, 147] on input "HR – Specialist" at bounding box center [304, 146] width 116 height 19
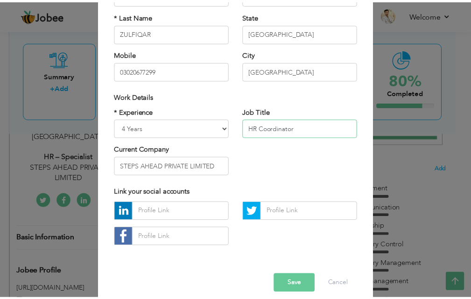
scroll to position [122, 0]
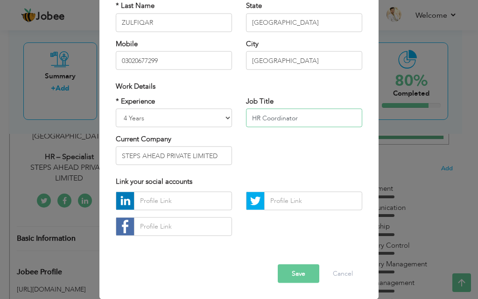
type input "HR Coordinator"
click at [294, 273] on button "Save" at bounding box center [299, 273] width 42 height 19
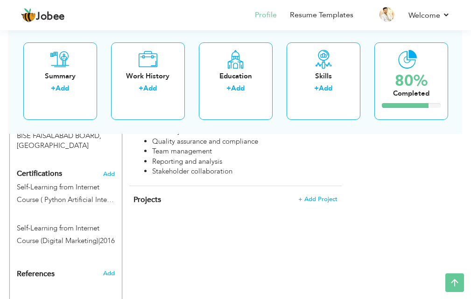
scroll to position [632, 0]
click at [330, 14] on link "Resume Templates" at bounding box center [322, 15] width 64 height 11
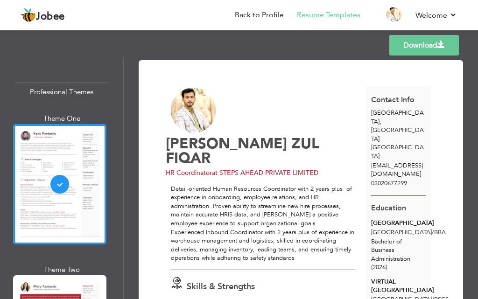
click at [442, 42] on span at bounding box center [441, 44] width 7 height 7
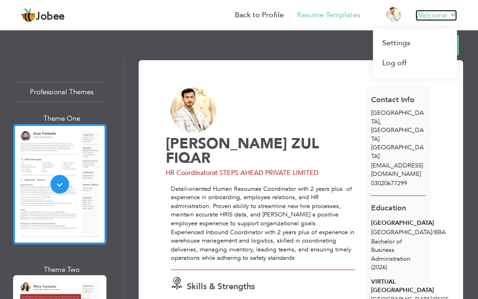
click at [450, 10] on link "Welcome" at bounding box center [437, 15] width 42 height 11
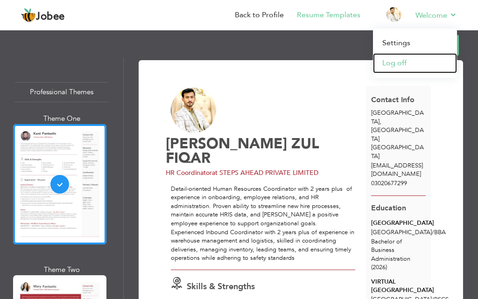
click at [390, 62] on link "Log off" at bounding box center [415, 63] width 84 height 20
